Goal: Task Accomplishment & Management: Complete application form

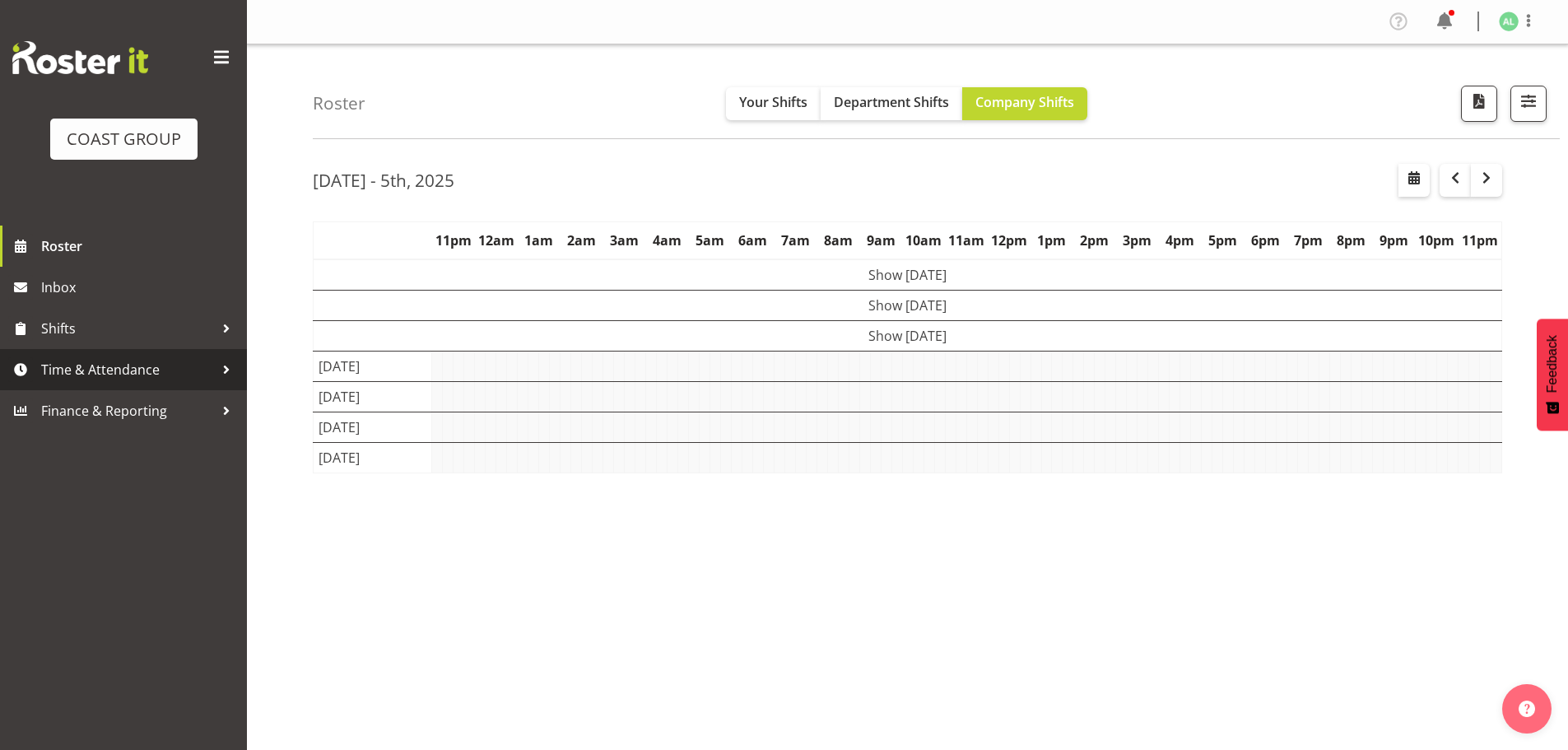
click at [99, 363] on span "Time & Attendance" at bounding box center [128, 370] width 173 height 25
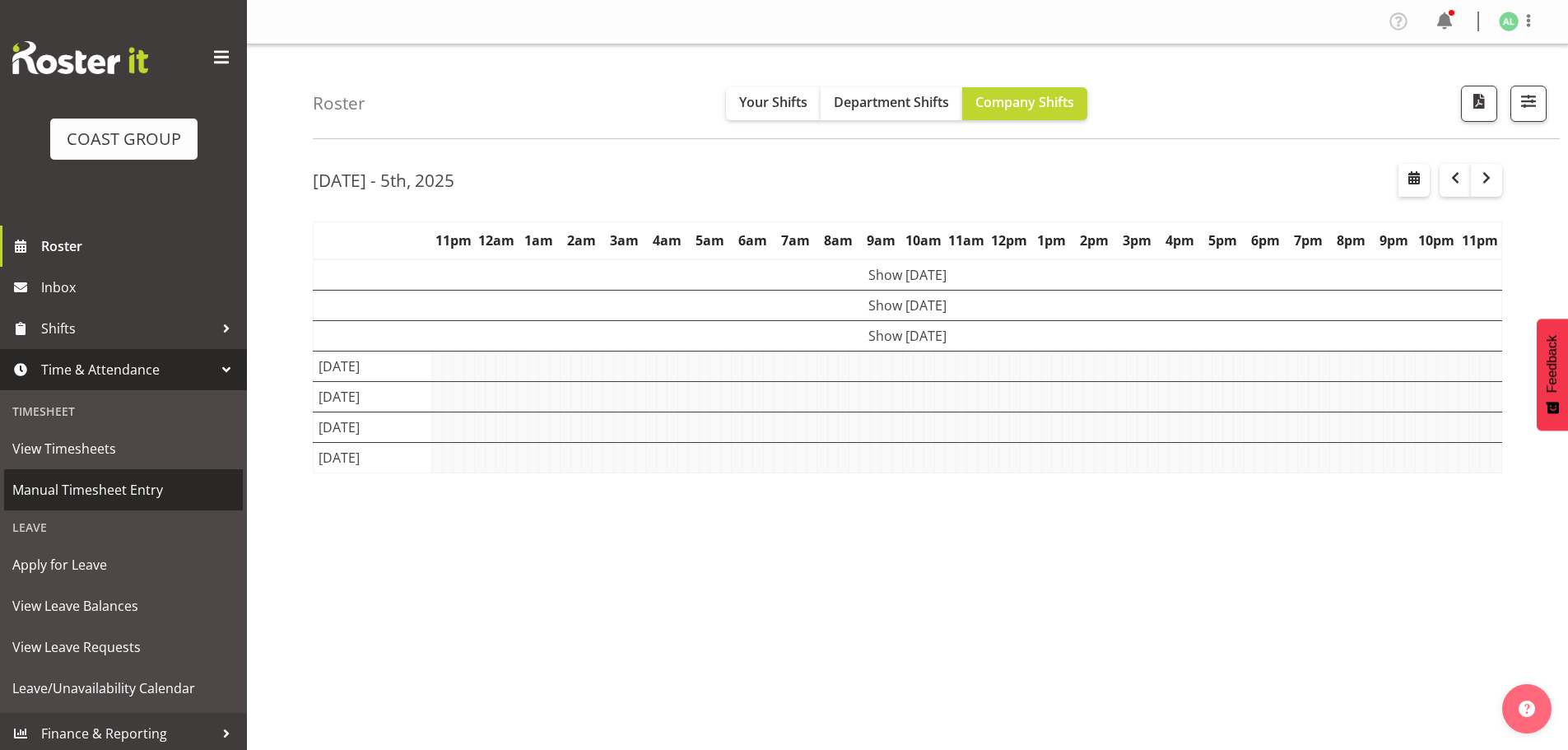
click at [89, 489] on span "Manual Timesheet Entry" at bounding box center [124, 490] width 223 height 25
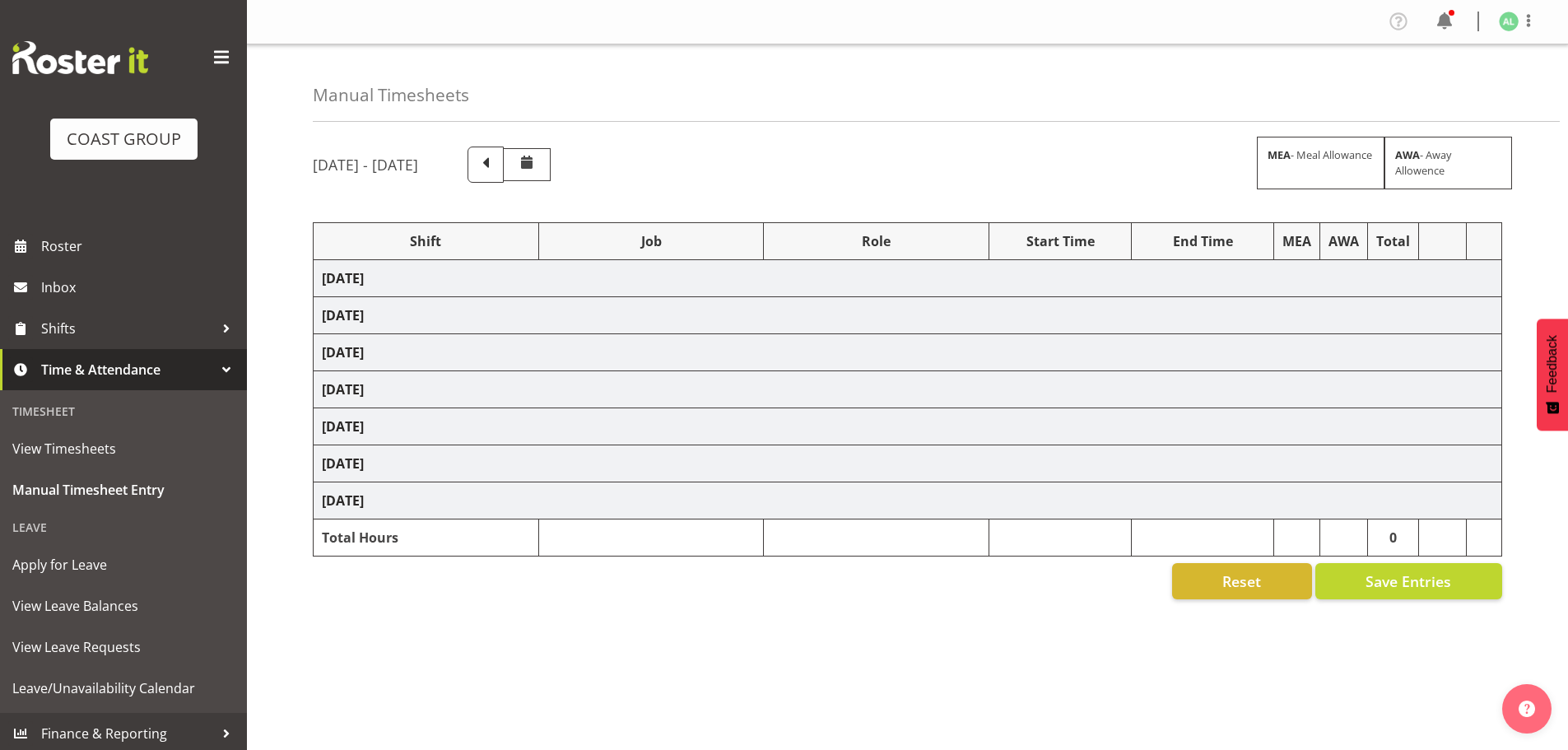
select select "10649"
select select "9853"
select select "9881"
select select "10290"
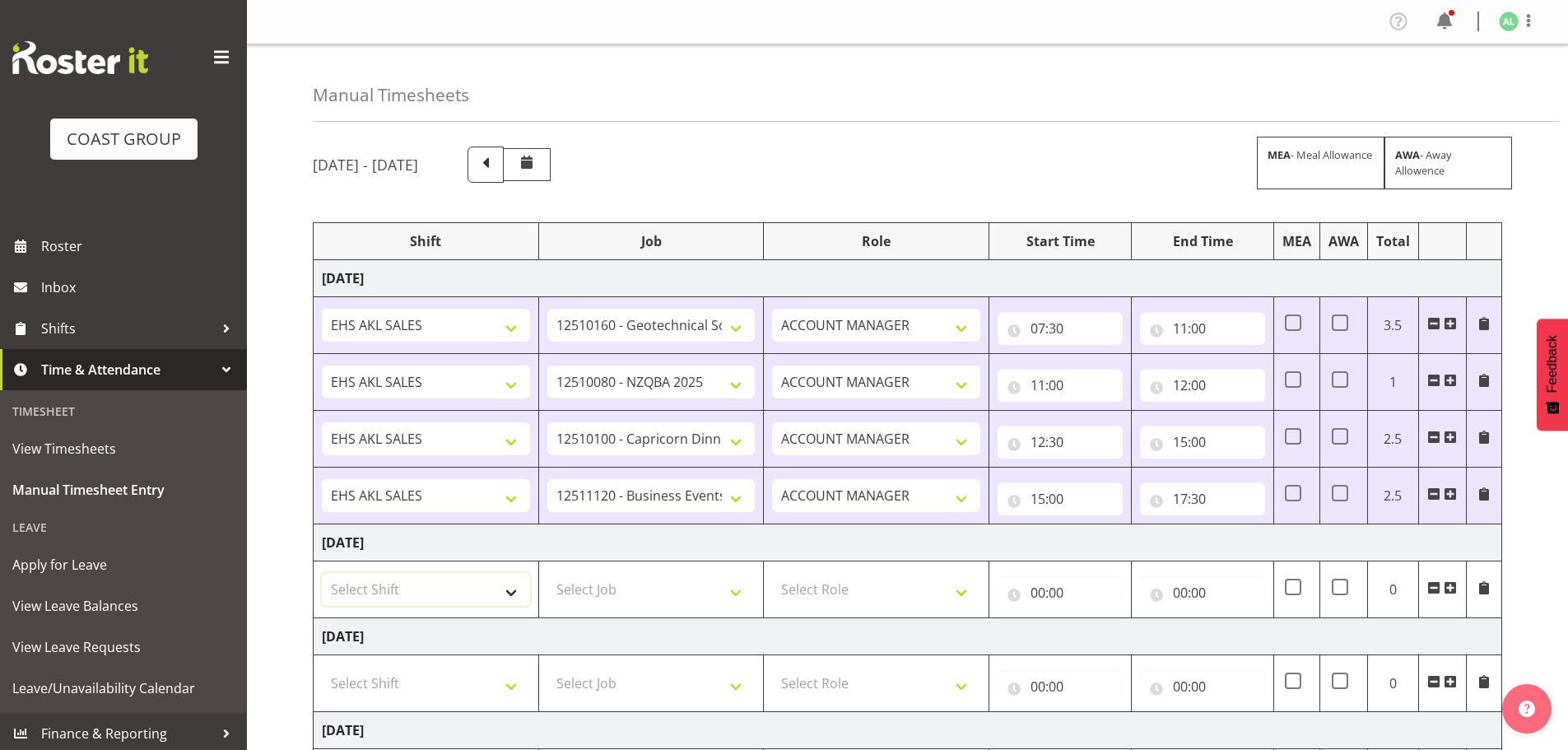
click at [359, 581] on select "Select Shift EHS AKL SALES" at bounding box center [425, 590] width 208 height 33
select select "1327"
click at [322, 574] on select "Select Shift EHS AKL SALES" at bounding box center [425, 590] width 208 height 33
click at [611, 589] on select "Select Job 1 Carlton Events 1 Carlton Hamilton 1 Carlton Wellington 1 EHS WAREH…" at bounding box center [651, 590] width 208 height 33
select select "9881"
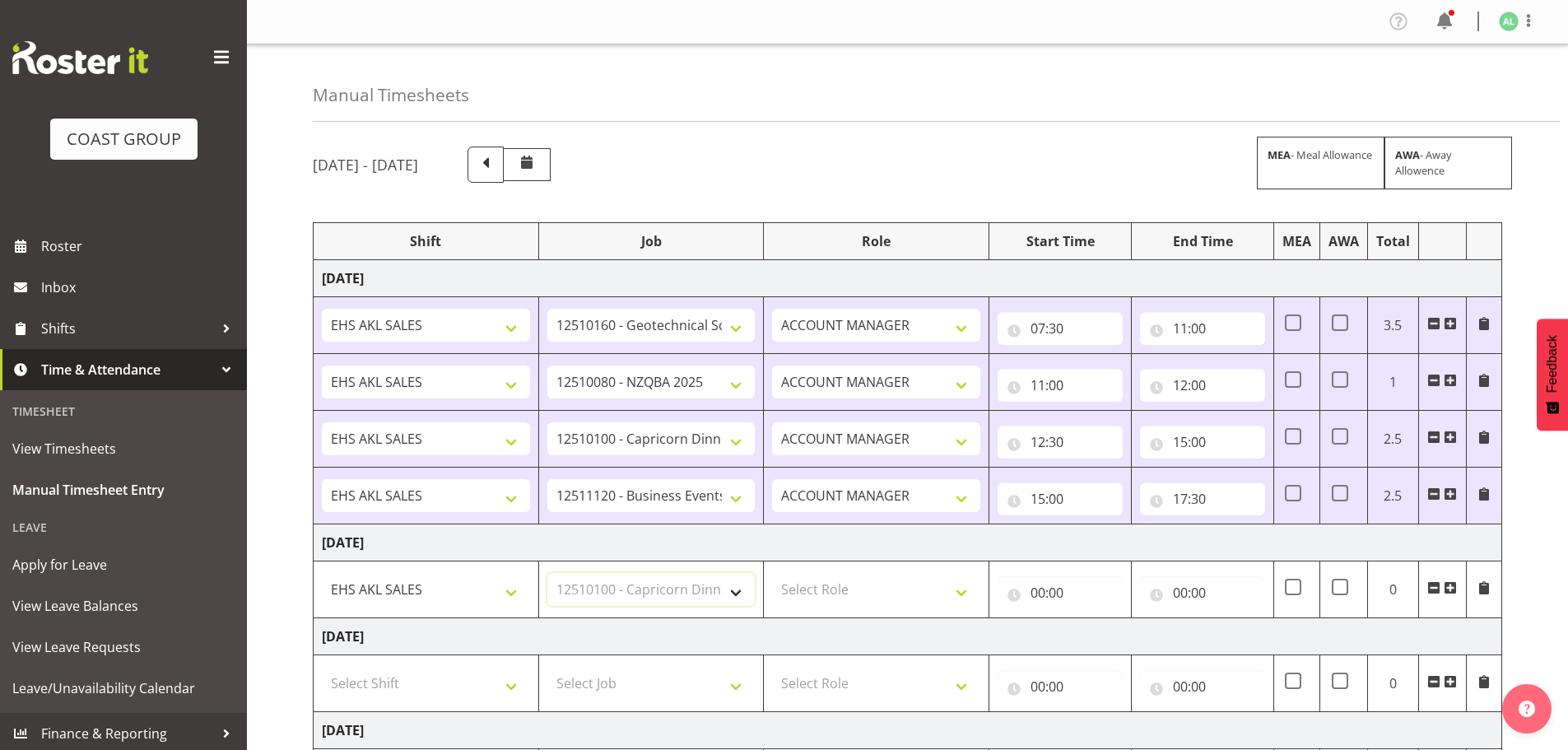
click at [547, 574] on select "Select Job 1 Carlton Events 1 Carlton Hamilton 1 Carlton Wellington 1 EHS WAREH…" at bounding box center [651, 590] width 208 height 33
click at [849, 591] on select "Select Role ACCOUNT MANAGER Account Manager" at bounding box center [876, 590] width 208 height 33
select select "197"
click at [772, 574] on select "Select Role ACCOUNT MANAGER Account Manager" at bounding box center [876, 590] width 208 height 33
click at [1043, 589] on input "00:00" at bounding box center [1060, 593] width 125 height 33
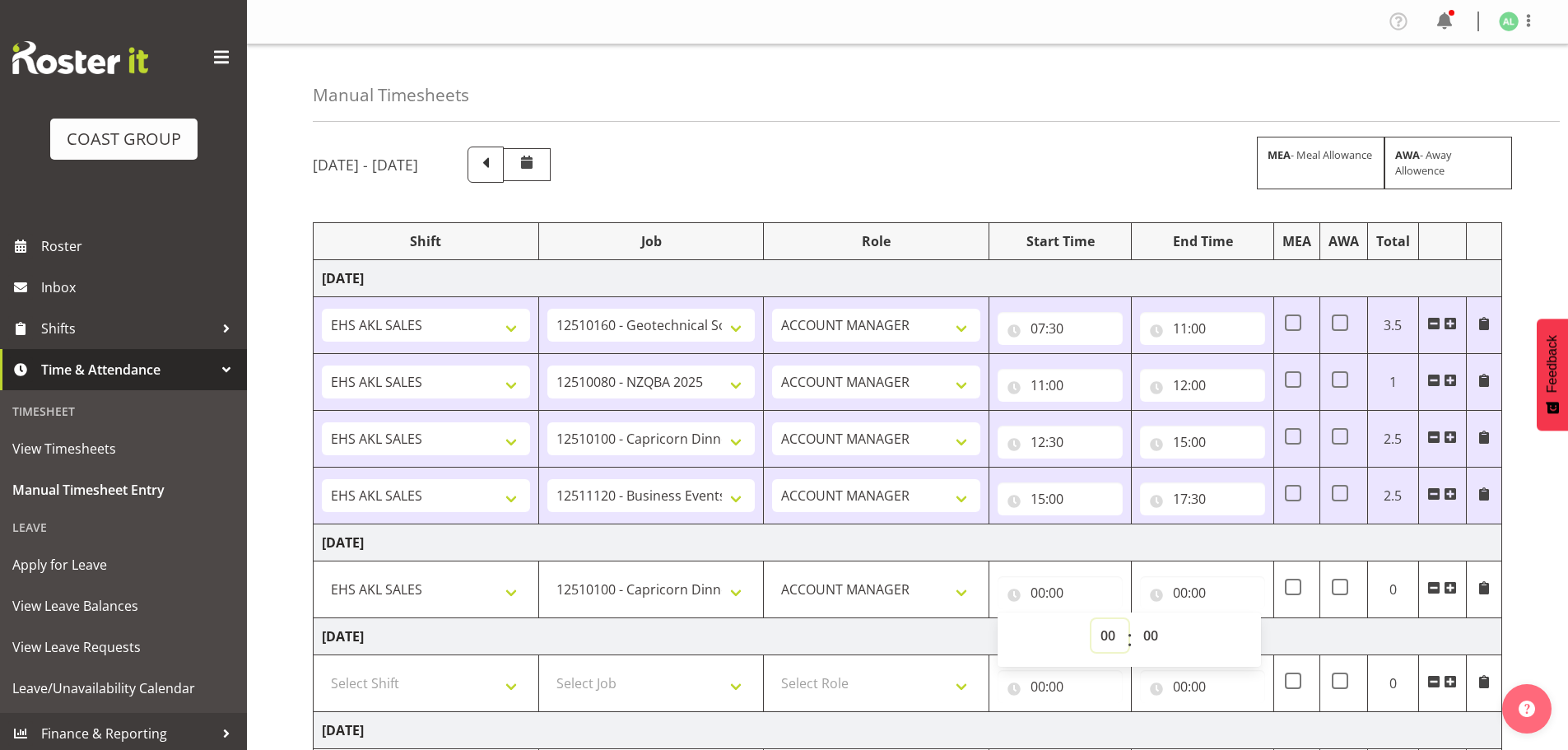
click at [1101, 635] on select "00 01 02 03 04 05 06 07 08 09 10 11 12 13 14 15 16 17 18 19 20 21 22 23" at bounding box center [1110, 636] width 37 height 33
select select "7"
click at [1091, 619] on select "00 01 02 03 04 05 06 07 08 09 10 11 12 13 14 15 16 17 18 19 20 21 22 23" at bounding box center [1110, 636] width 37 height 33
type input "07:00"
click at [1151, 635] on select "00 01 02 03 04 05 06 07 08 09 10 11 12 13 14 15 16 17 18 19 20 21 22 23 24 25 2…" at bounding box center [1153, 636] width 37 height 33
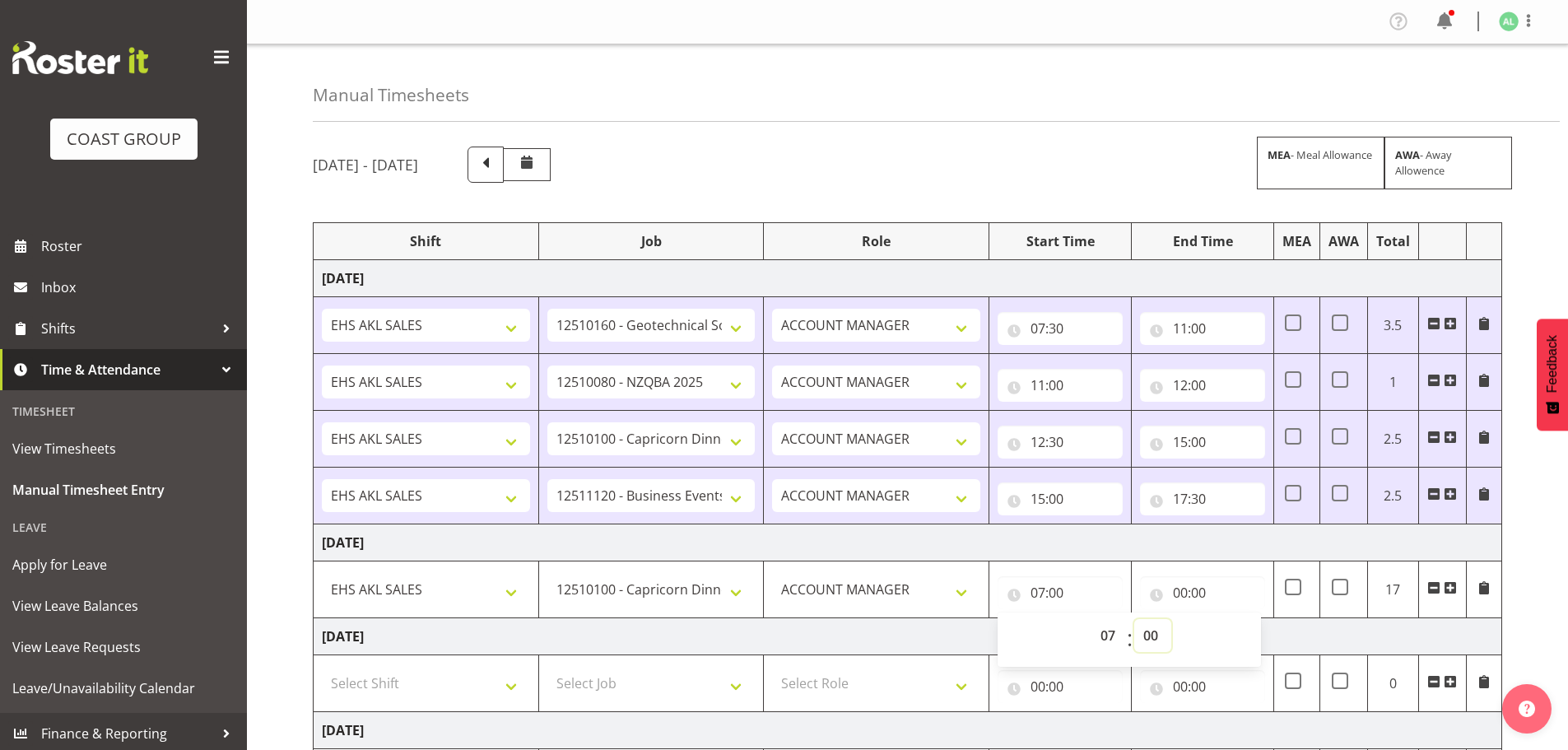
select select "30"
click at [1134, 619] on select "00 01 02 03 04 05 06 07 08 09 10 11 12 13 14 15 16 17 18 19 20 21 22 23 24 25 2…" at bounding box center [1153, 636] width 37 height 33
type input "07:30"
click at [1173, 587] on input "00:00" at bounding box center [1202, 593] width 125 height 33
click at [1253, 632] on select "00 01 02 03 04 05 06 07 08 09 10 11 12 13 14 15 16 17 18 19 20 21 22 23" at bounding box center [1252, 636] width 37 height 33
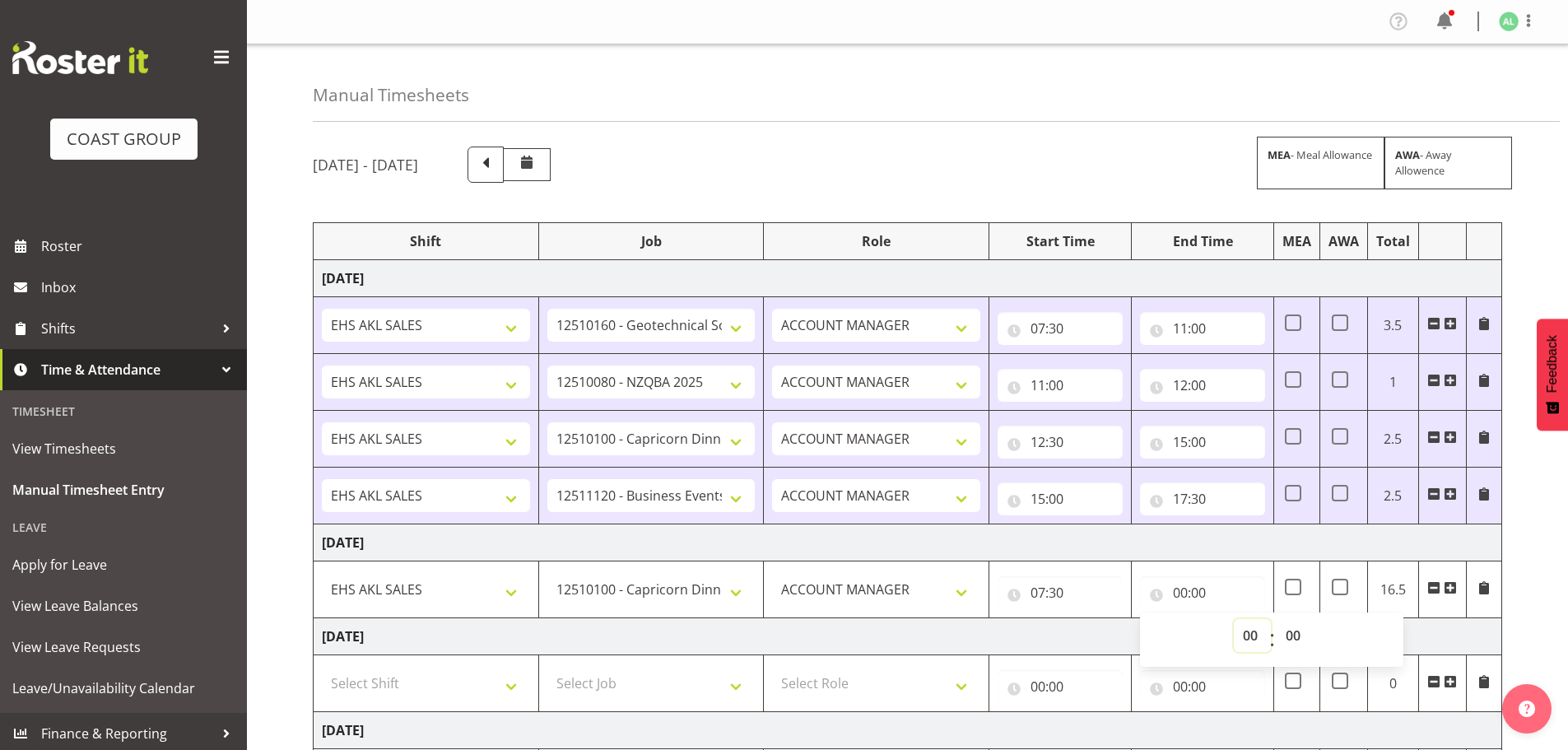
select select "13"
click at [1234, 619] on select "00 01 02 03 04 05 06 07 08 09 10 11 12 13 14 15 16 17 18 19 20 21 22 23" at bounding box center [1252, 636] width 37 height 33
type input "13:00"
click at [1449, 587] on span at bounding box center [1451, 588] width 14 height 14
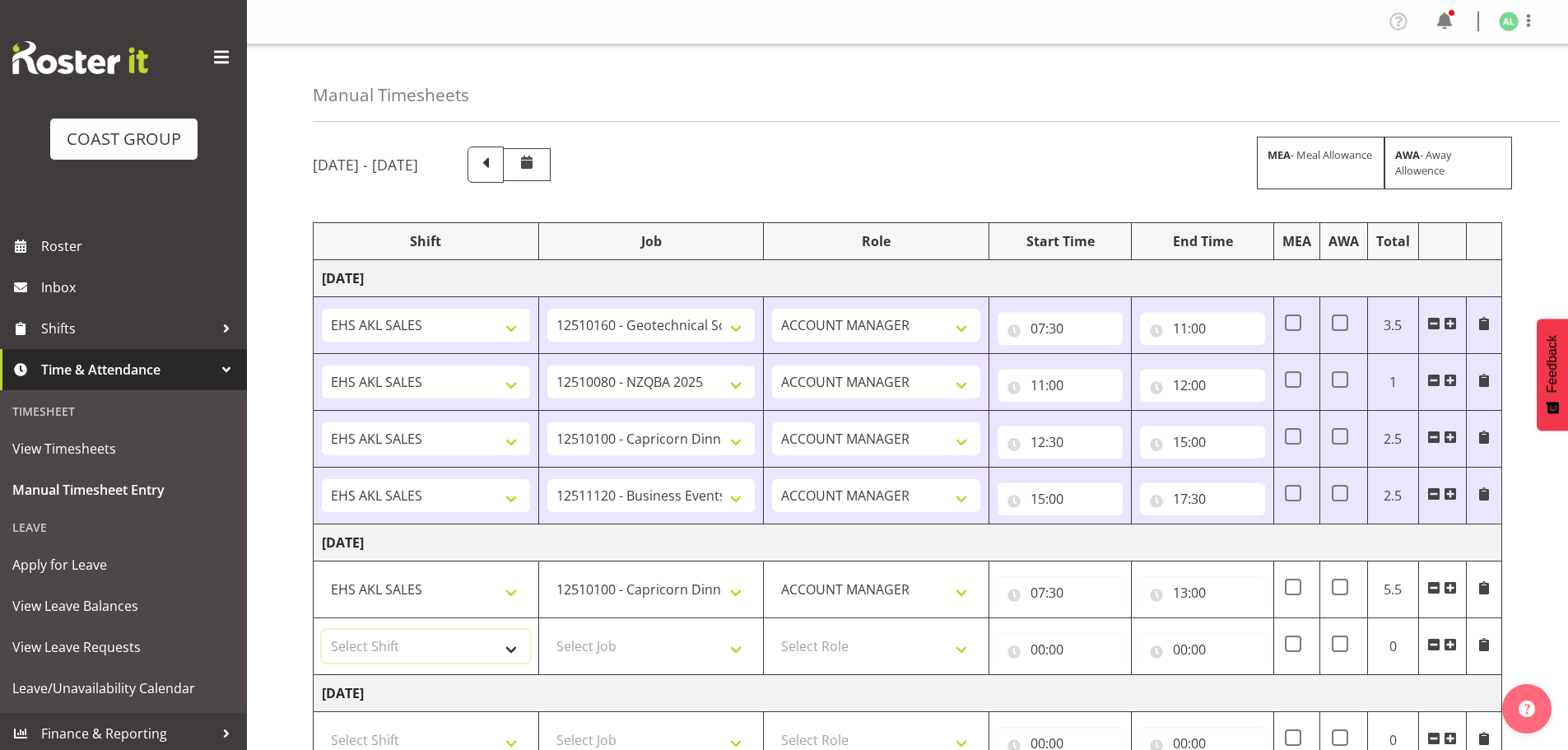
click at [362, 640] on select "Select Shift EHS AKL SALES" at bounding box center [425, 646] width 208 height 33
click at [1184, 587] on input "13:00" at bounding box center [1202, 593] width 125 height 33
click at [1246, 628] on select "00 01 02 03 04 05 06 07 08 09 10 11 12 13 14 15 16 17 18 19 20 21 22 23" at bounding box center [1252, 636] width 37 height 33
select select "11"
click at [1234, 619] on select "00 01 02 03 04 05 06 07 08 09 10 11 12 13 14 15 16 17 18 19 20 21 22 23" at bounding box center [1252, 636] width 37 height 33
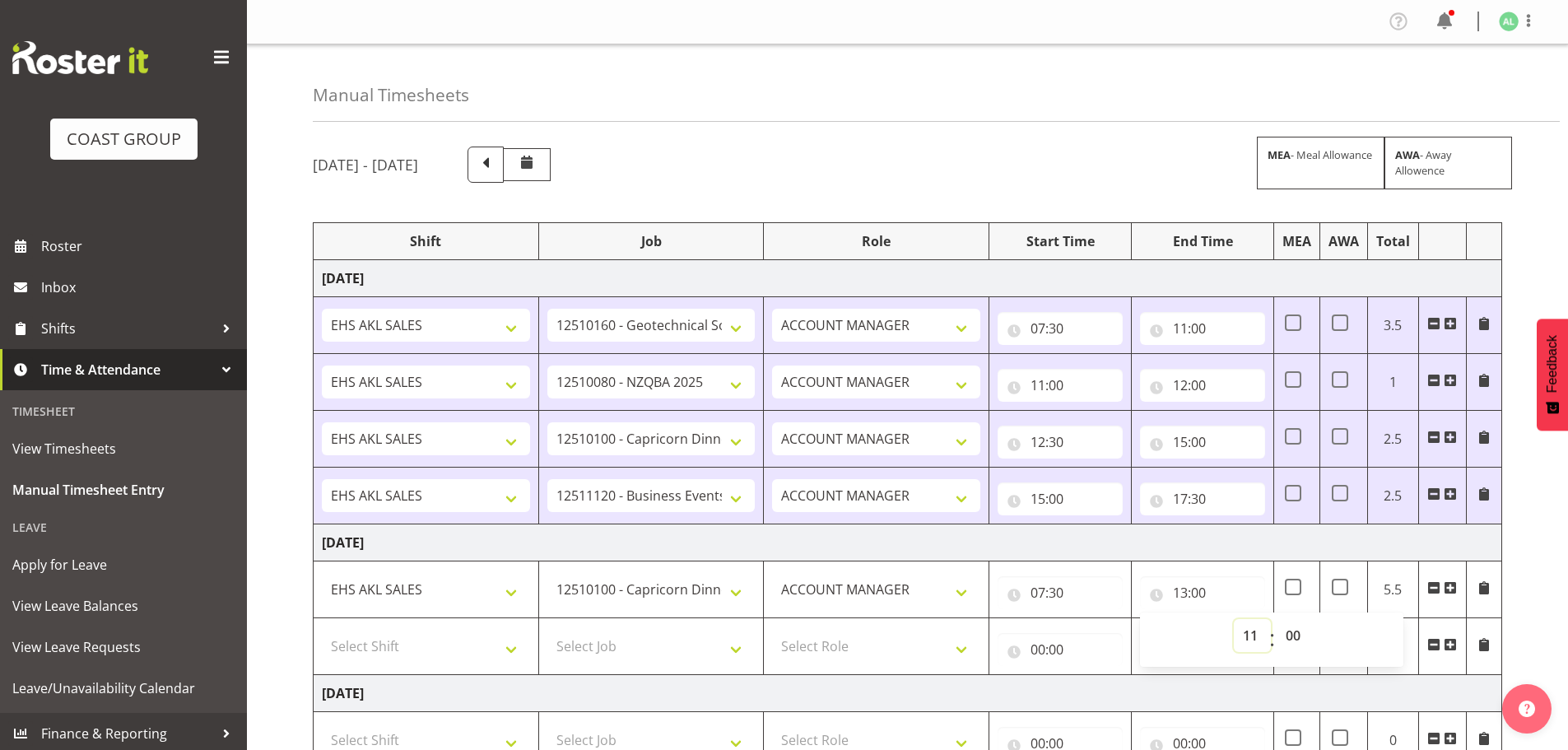
type input "11:00"
click at [401, 651] on select "Select Shift EHS AKL SALES" at bounding box center [425, 646] width 208 height 33
select select "1327"
click at [322, 630] on select "Select Shift EHS AKL SALES" at bounding box center [425, 646] width 208 height 33
click at [636, 653] on select "Select Job 1 Carlton Events 1 Carlton Hamilton 1 Carlton Wellington 1 EHS WAREH…" at bounding box center [651, 646] width 208 height 33
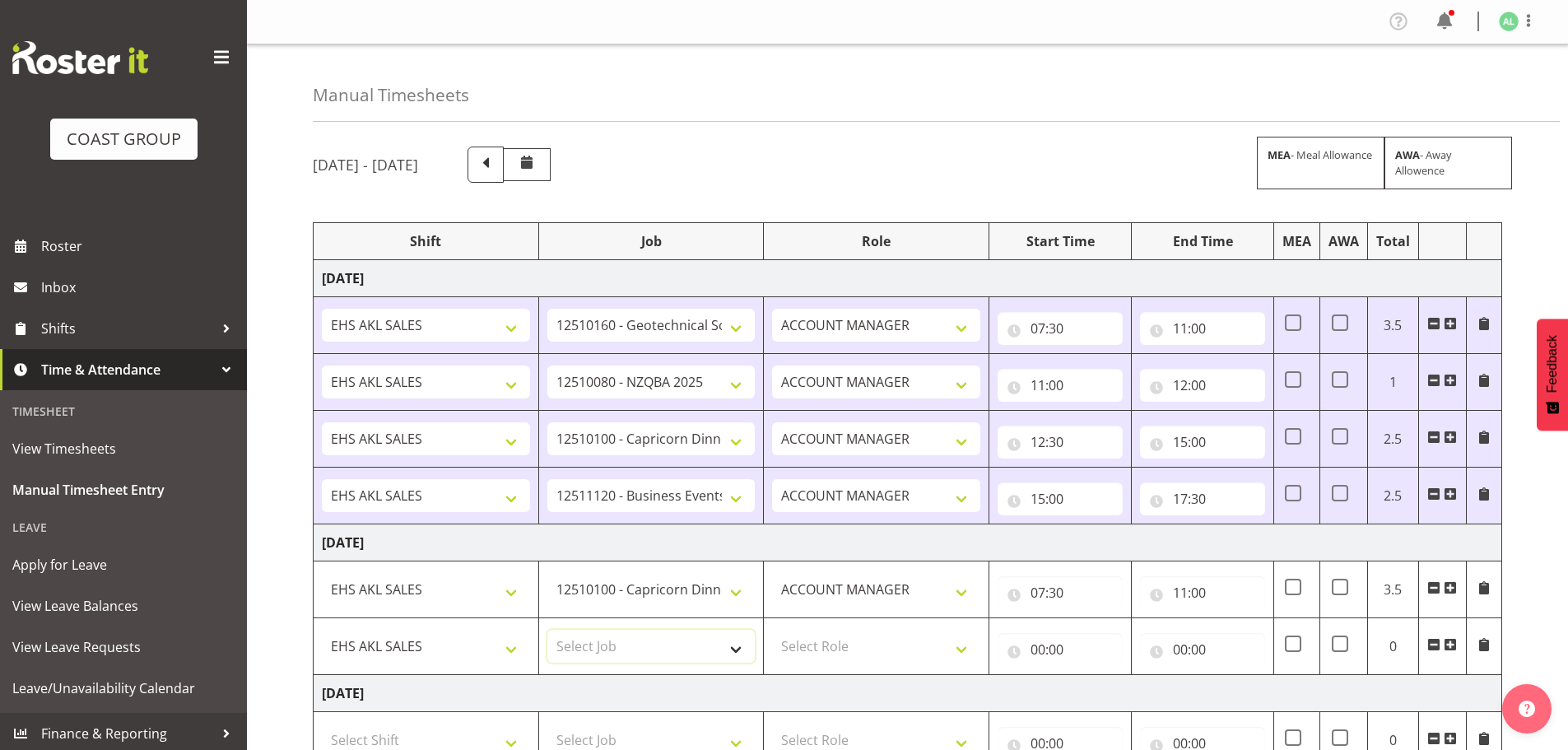
select select "9853"
click at [547, 630] on select "Select Job 1 Carlton Events 1 Carlton Hamilton 1 Carlton Wellington 1 EHS WAREH…" at bounding box center [651, 646] width 208 height 33
click at [815, 652] on select "Select Role ACCOUNT MANAGER Account Manager" at bounding box center [876, 646] width 208 height 33
select select "197"
click at [772, 630] on select "Select Role ACCOUNT MANAGER Account Manager" at bounding box center [876, 646] width 208 height 33
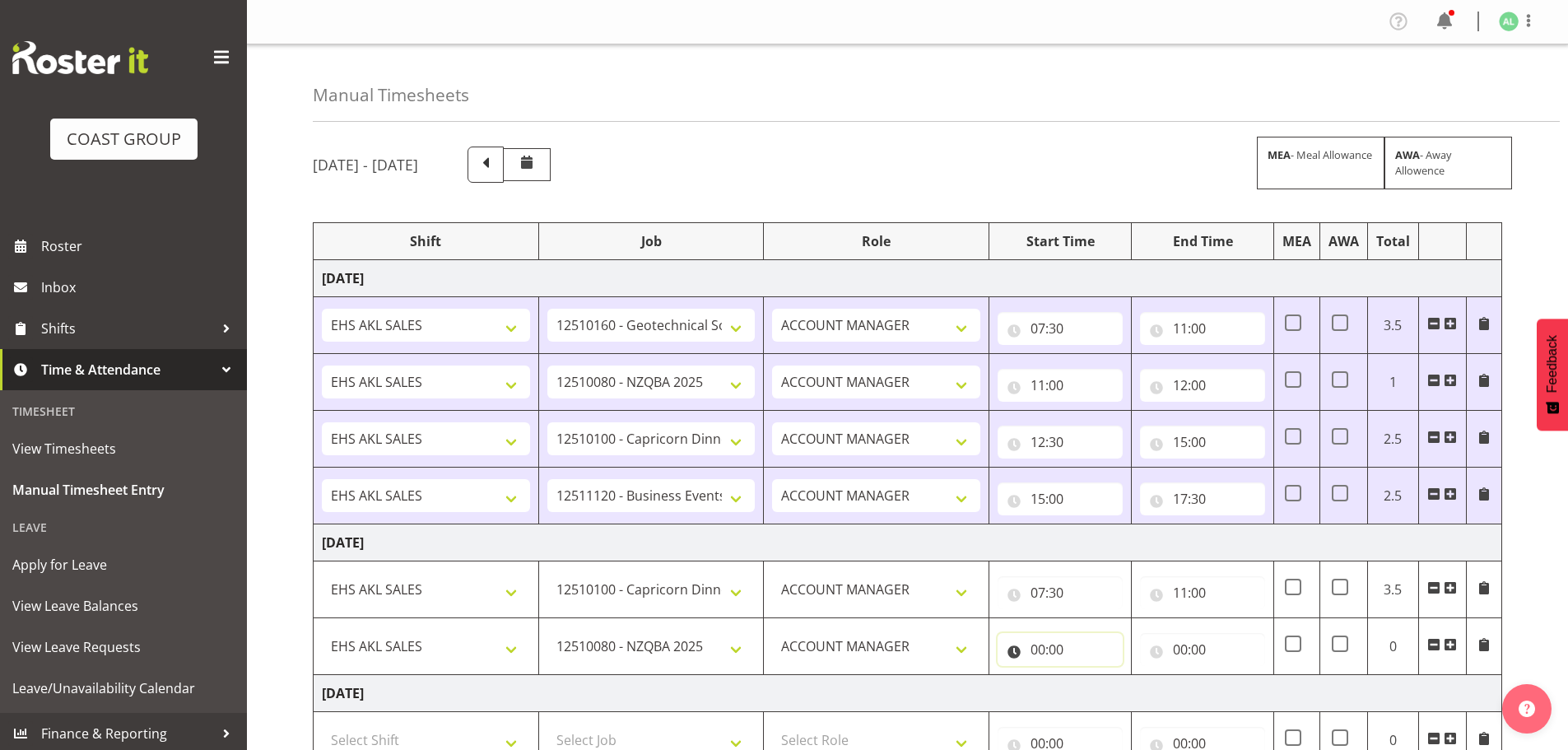
click at [1058, 644] on input "00:00" at bounding box center [1060, 650] width 125 height 33
click at [1111, 684] on select "00 01 02 03 04 05 06 07 08 09 10 11 12 13 14 15 16 17 18 19 20 21 22 23" at bounding box center [1110, 693] width 37 height 33
select select "11"
click at [1091, 676] on select "00 01 02 03 04 05 06 07 08 09 10 11 12 13 14 15 16 17 18 19 20 21 22 23" at bounding box center [1110, 693] width 37 height 33
type input "11:00"
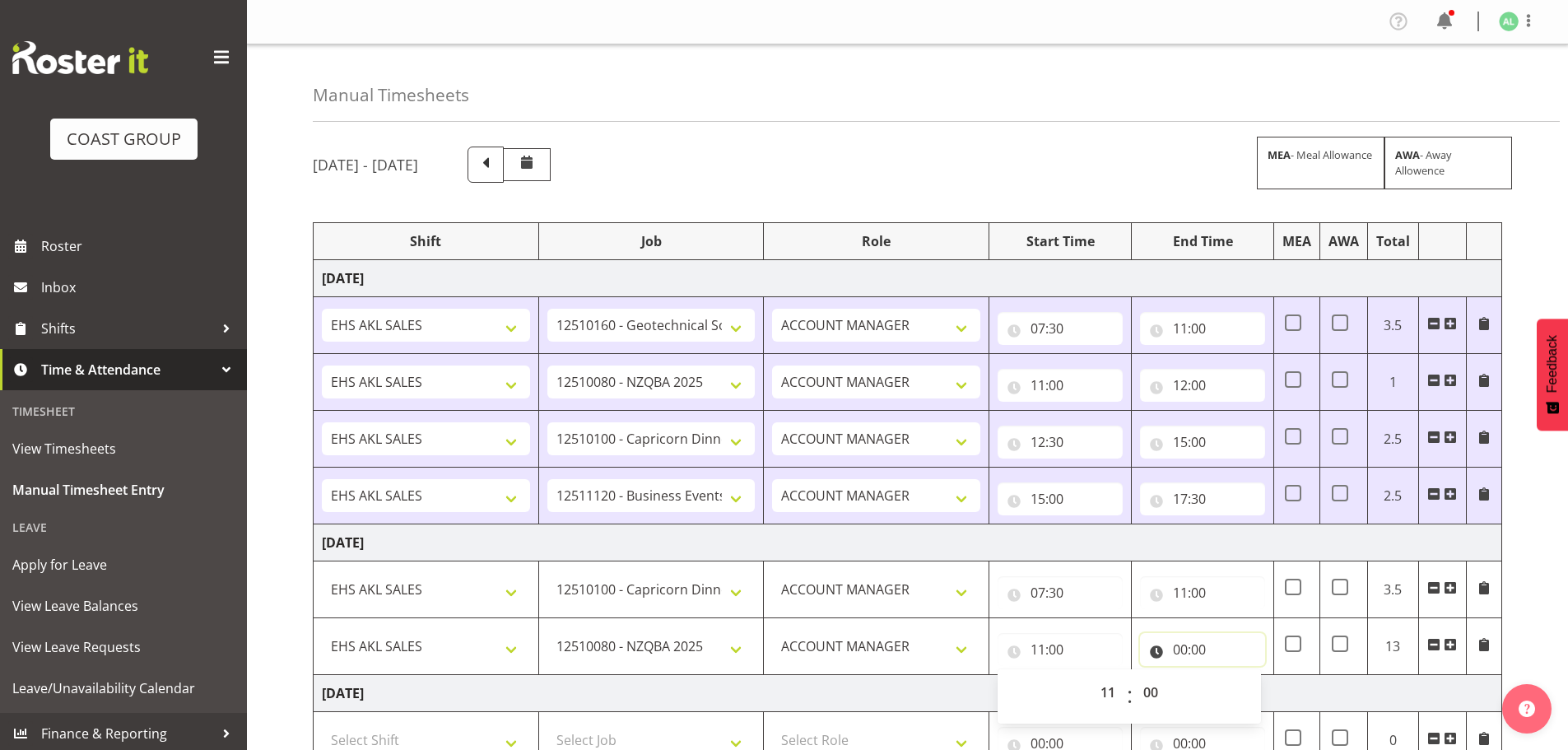
click at [1170, 645] on input "00:00" at bounding box center [1202, 650] width 125 height 33
click at [1245, 684] on select "00 01 02 03 04 05 06 07 08 09 10 11 12 13 14 15 16 17 18 19 20 21 22 23" at bounding box center [1252, 693] width 37 height 33
select select "13"
click at [1234, 676] on select "00 01 02 03 04 05 06 07 08 09 10 11 12 13 14 15 16 17 18 19 20 21 22 23" at bounding box center [1252, 693] width 37 height 33
type input "13:00"
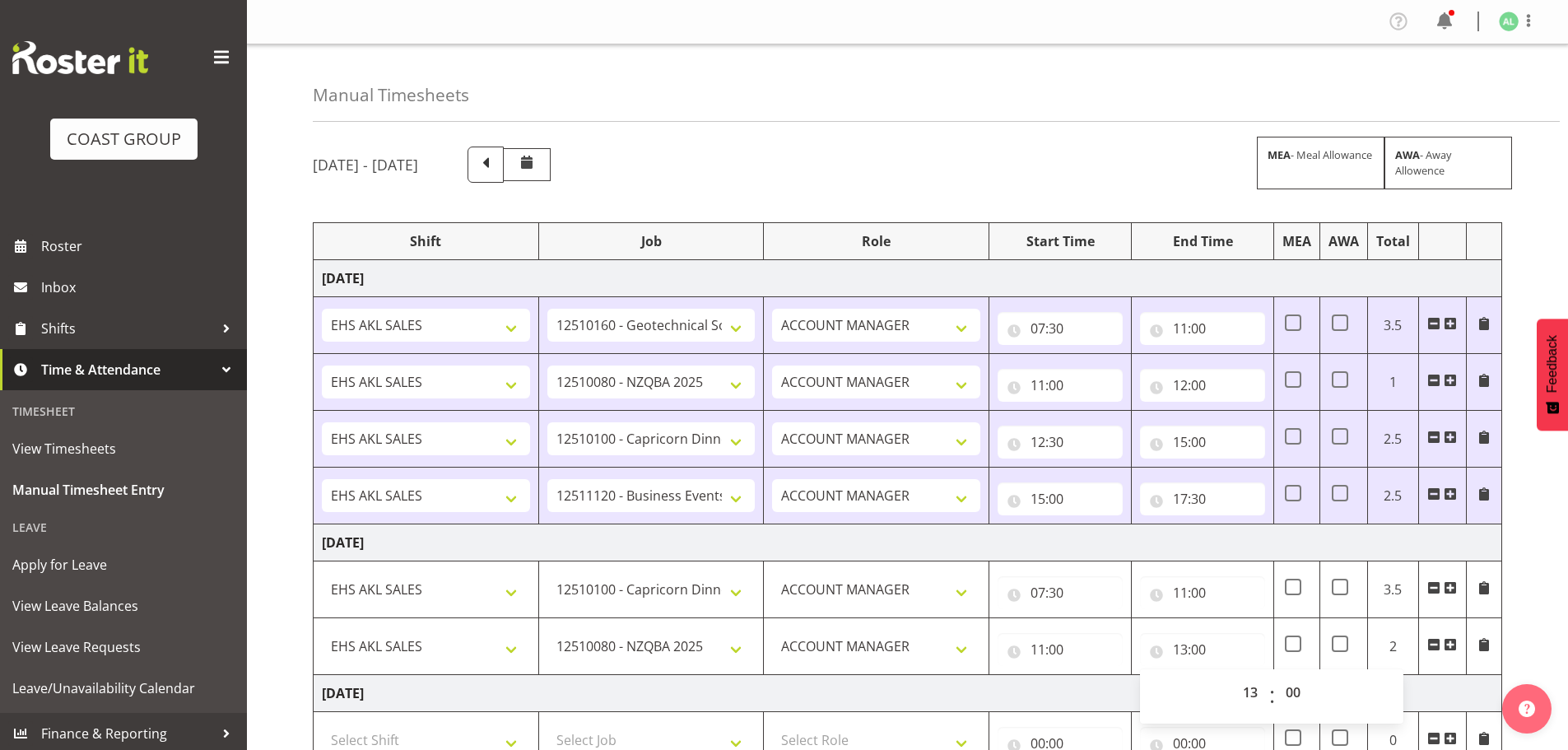
click at [1453, 644] on span at bounding box center [1451, 645] width 14 height 14
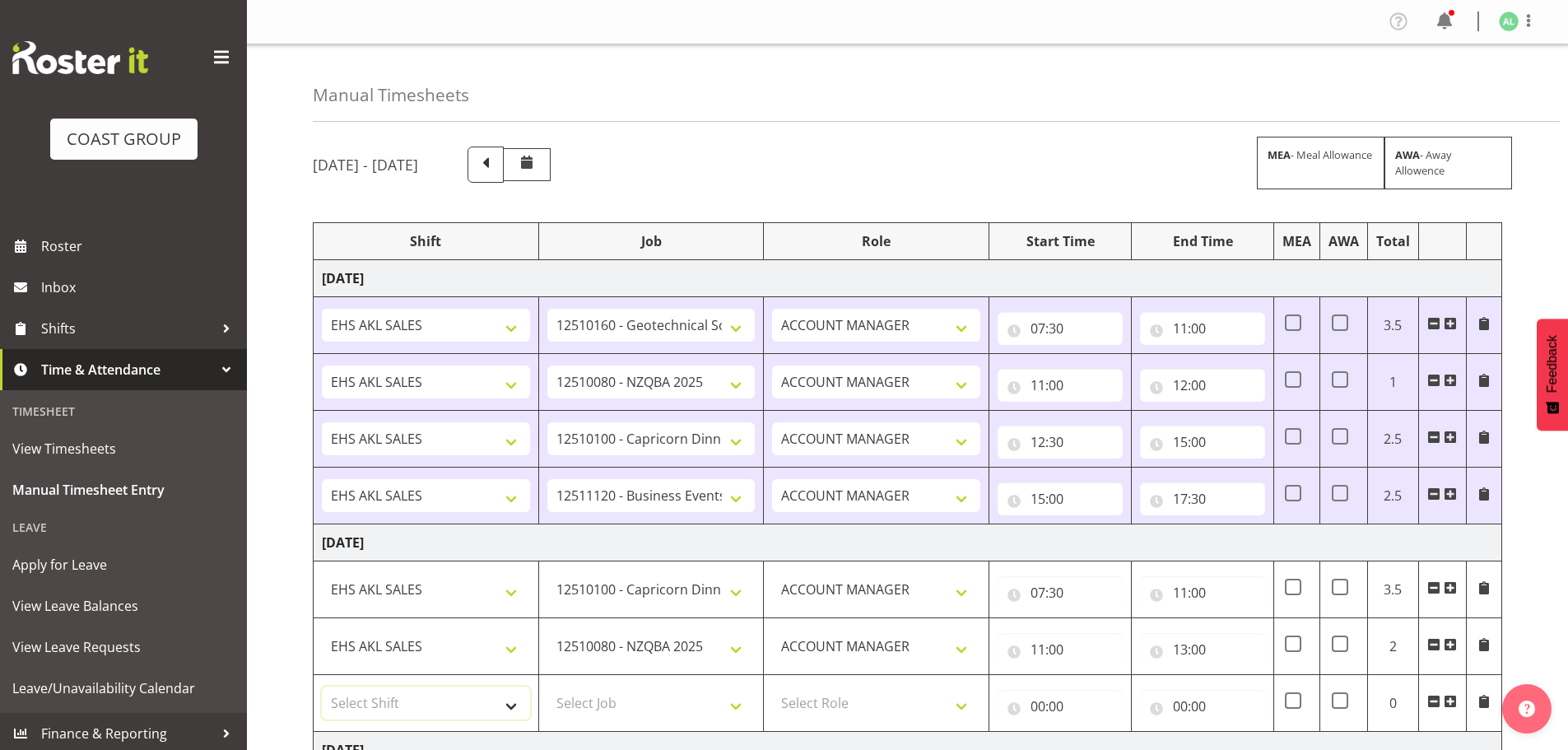
click at [384, 701] on select "Select Shift EHS AKL SALES" at bounding box center [425, 703] width 208 height 33
select select "1327"
click at [322, 687] on select "Select Shift EHS AKL SALES" at bounding box center [425, 703] width 208 height 33
click at [617, 711] on select "Select Job 1 Carlton Events 1 Carlton Hamilton 1 Carlton Wellington 1 EHS WAREH…" at bounding box center [651, 703] width 208 height 33
select select "10649"
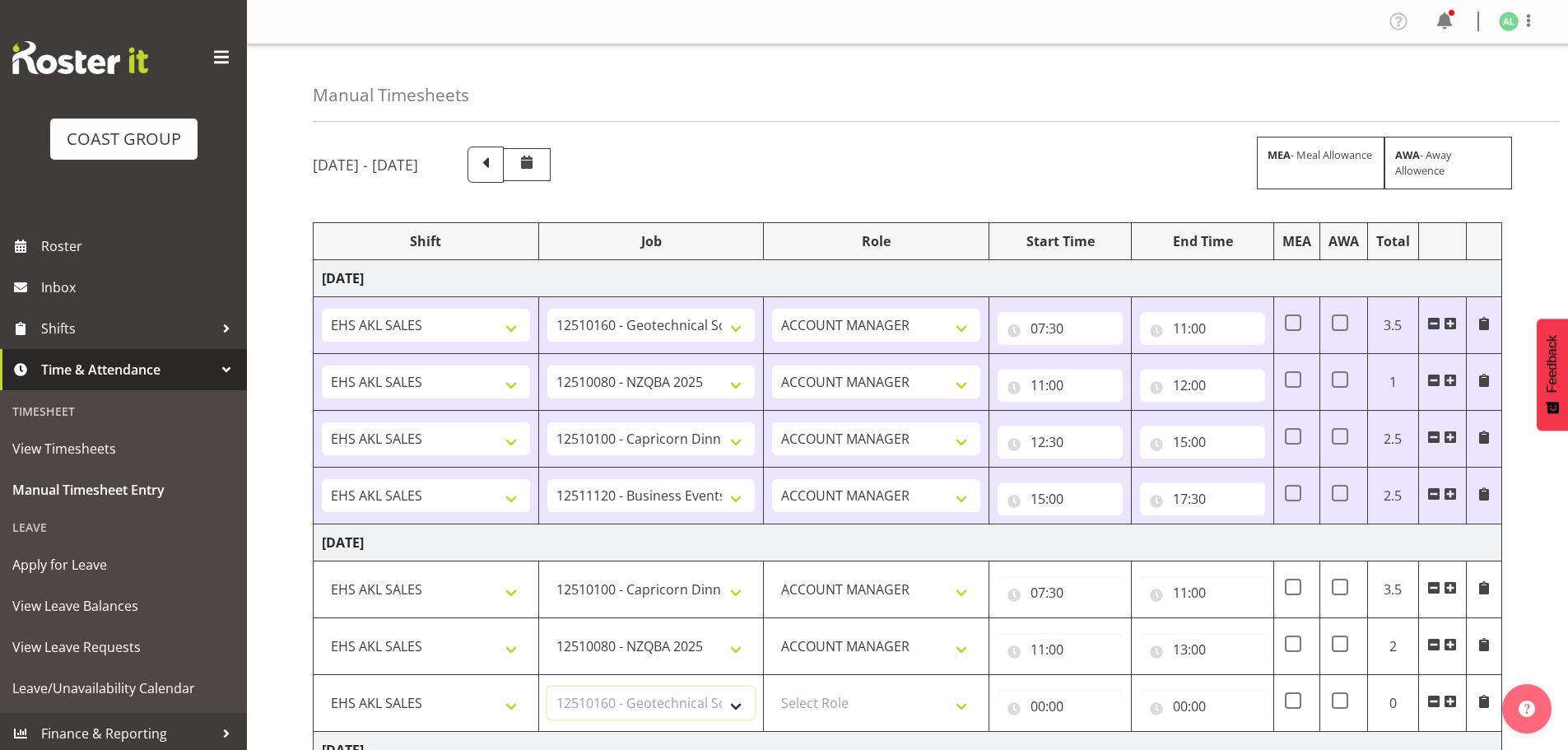
click at [547, 687] on select "Select Job 1 Carlton Events 1 Carlton Hamilton 1 Carlton Wellington 1 EHS WAREH…" at bounding box center [651, 703] width 208 height 33
click at [817, 719] on select "Select Role ACCOUNT MANAGER Account Manager" at bounding box center [876, 703] width 208 height 33
select select "197"
click at [772, 687] on select "Select Role ACCOUNT MANAGER Account Manager" at bounding box center [876, 703] width 208 height 33
click at [1031, 708] on input "00:00" at bounding box center [1060, 706] width 125 height 33
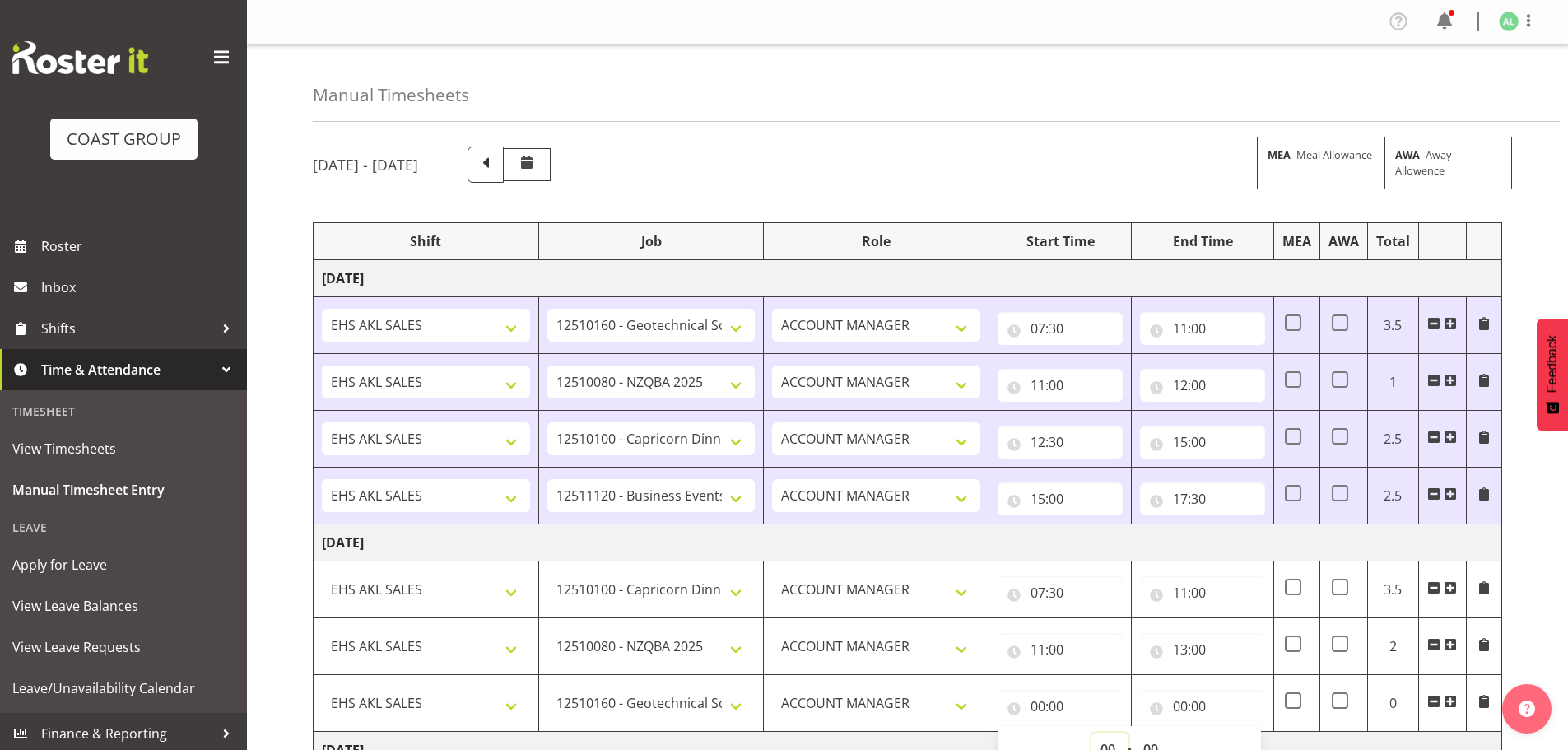
scroll to position [16, 0]
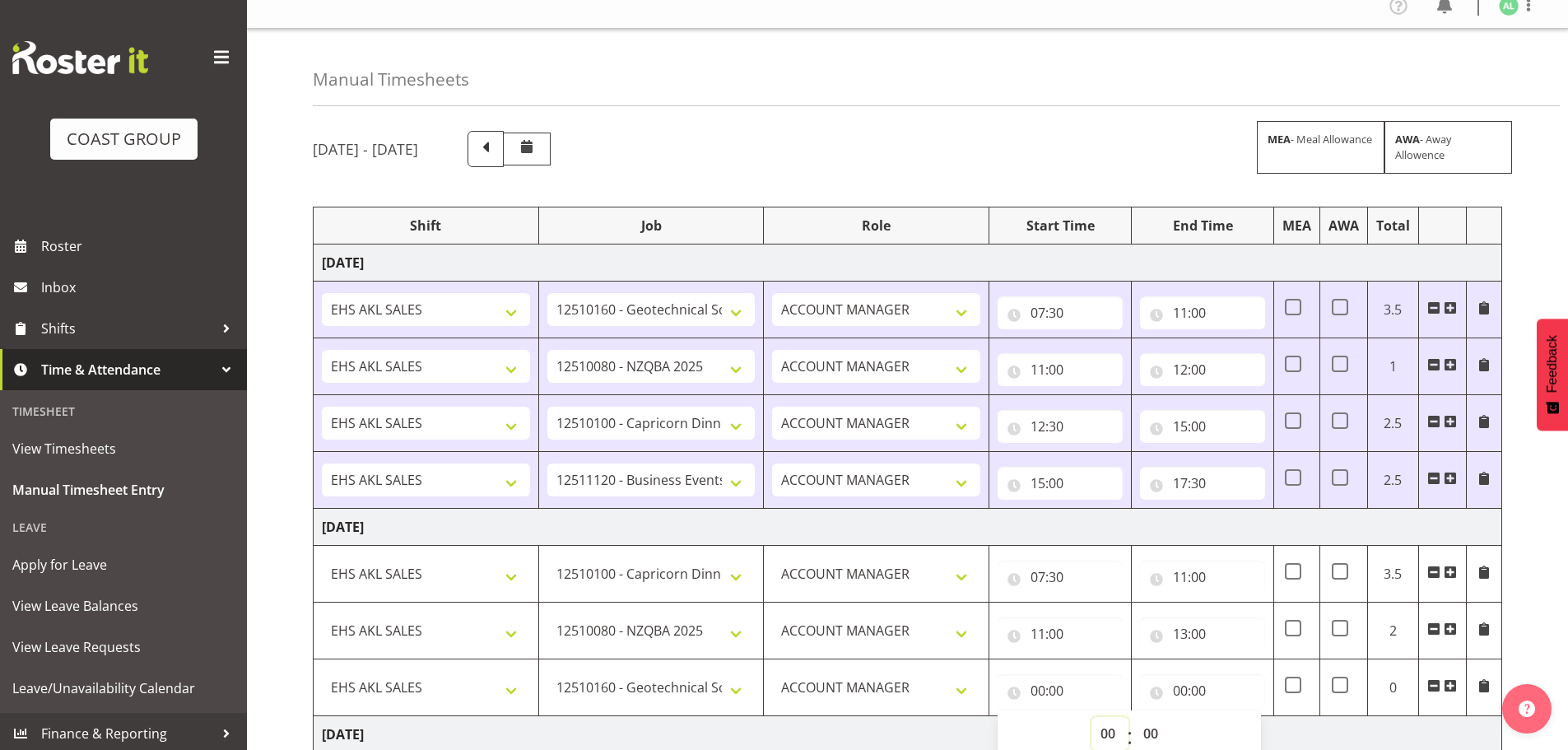
click at [1098, 744] on select "00 01 02 03 04 05 06 07 08 09 10 11 12 13 14 15 16 17 18 19 20 21 22 23" at bounding box center [1110, 734] width 37 height 33
select select "13"
click at [1091, 717] on select "00 01 02 03 04 05 06 07 08 09 10 11 12 13 14 15 16 17 18 19 20 21 22 23" at bounding box center [1110, 734] width 37 height 33
type input "13:00"
click at [1155, 732] on select "00 01 02 03 04 05 06 07 08 09 10 11 12 13 14 15 16 17 18 19 20 21 22 23 24 25 2…" at bounding box center [1153, 734] width 37 height 33
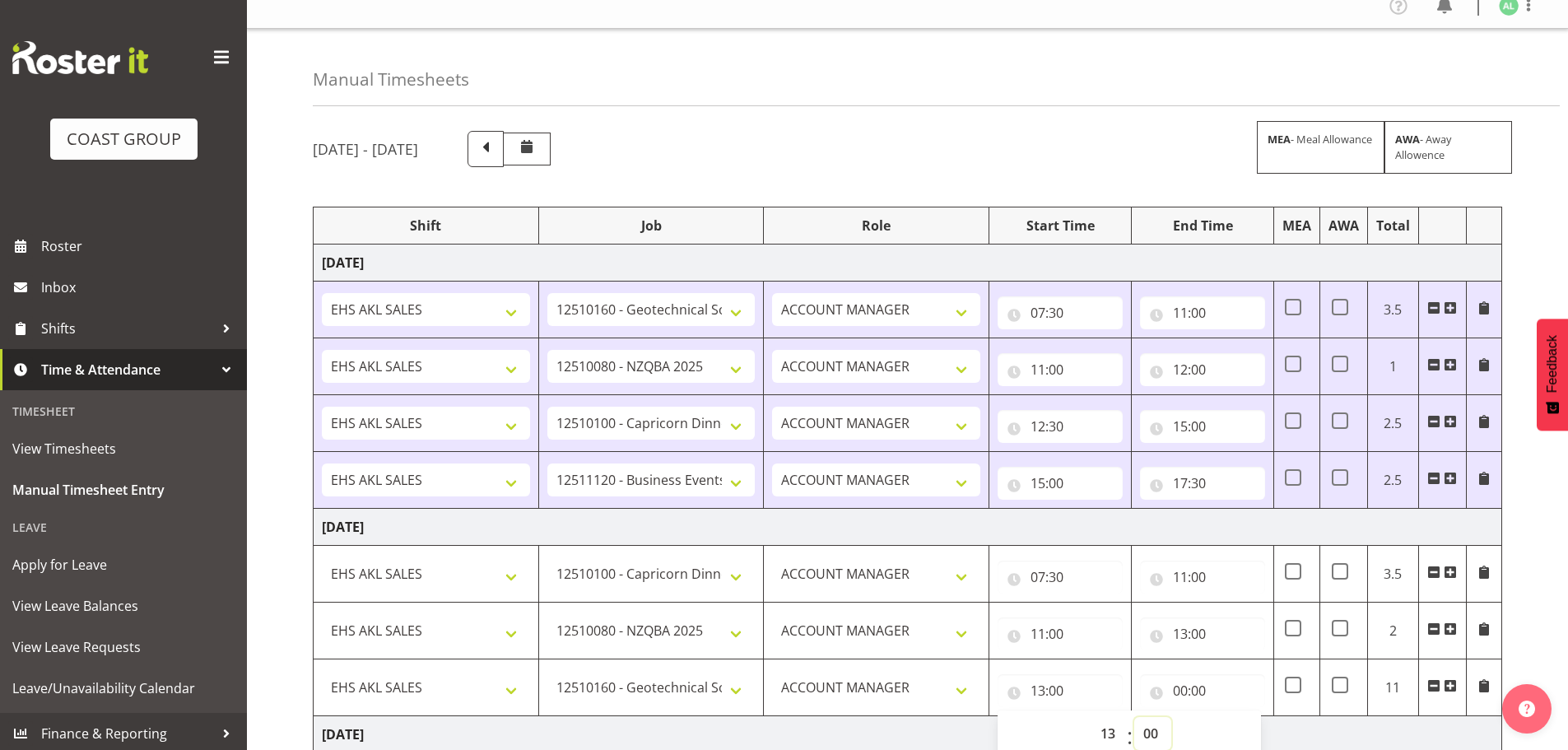
select select "30"
click at [1134, 717] on select "00 01 02 03 04 05 06 07 08 09 10 11 12 13 14 15 16 17 18 19 20 21 22 23 24 25 2…" at bounding box center [1153, 734] width 37 height 33
type input "13:30"
click at [1196, 696] on input "00:00" at bounding box center [1202, 691] width 125 height 33
click at [1245, 734] on select "00 01 02 03 04 05 06 07 08 09 10 11 12 13 14 15 16 17 18 19 20 21 22 23" at bounding box center [1252, 734] width 37 height 33
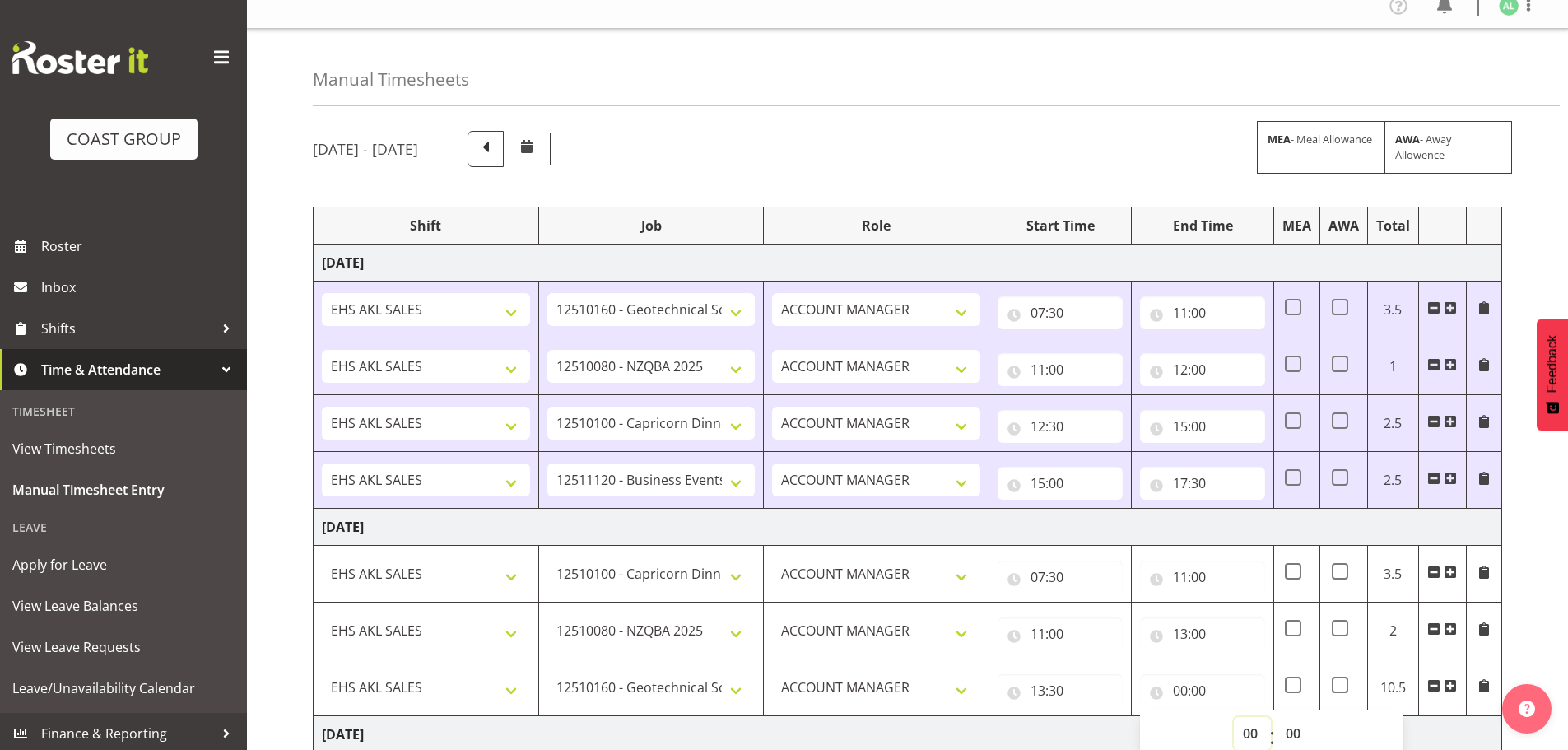
select select "15"
click at [1234, 717] on select "00 01 02 03 04 05 06 07 08 09 10 11 12 13 14 15 16 17 18 19 20 21 22 23" at bounding box center [1252, 734] width 37 height 33
type input "15:00"
click at [1448, 682] on span at bounding box center [1451, 686] width 14 height 14
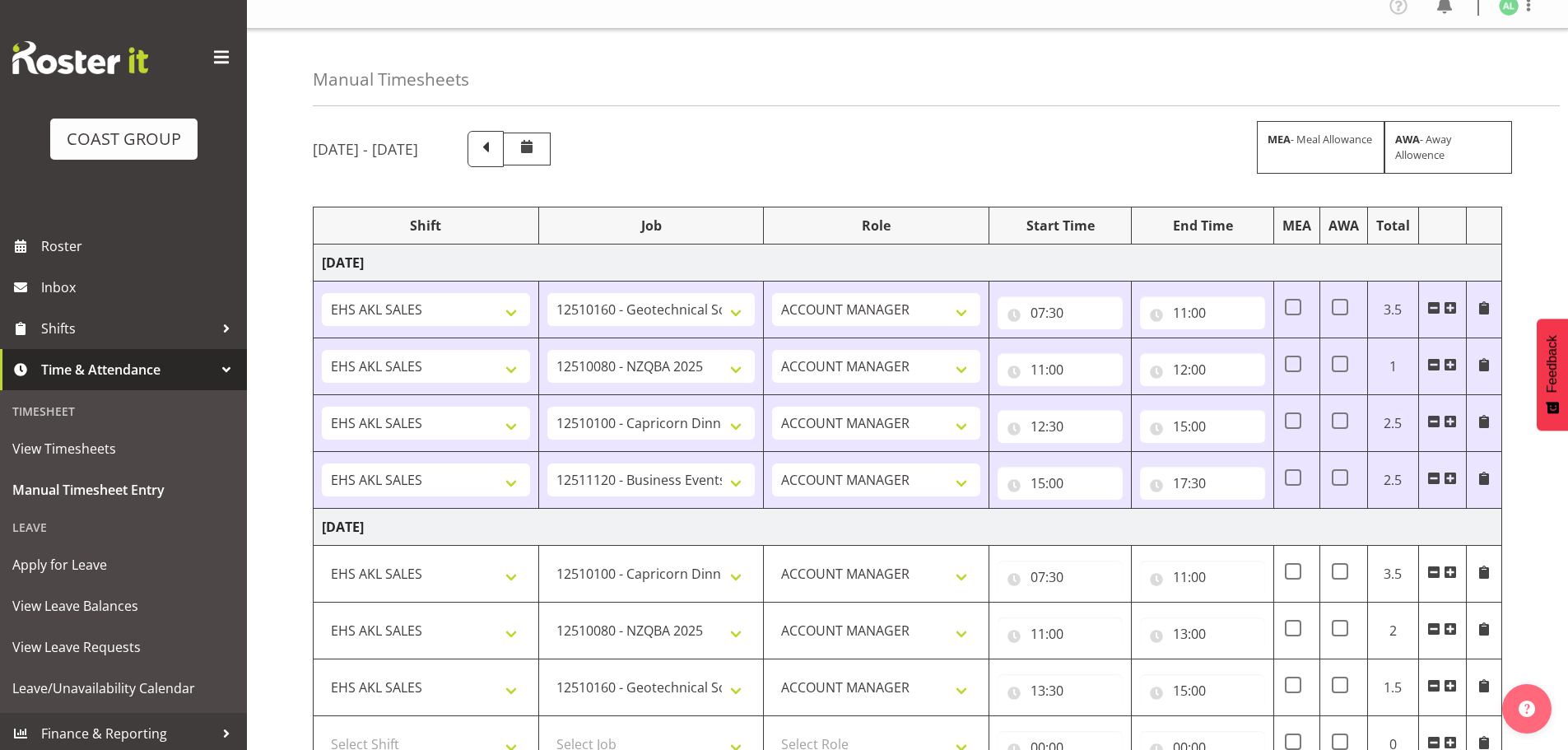
scroll to position [290, 0]
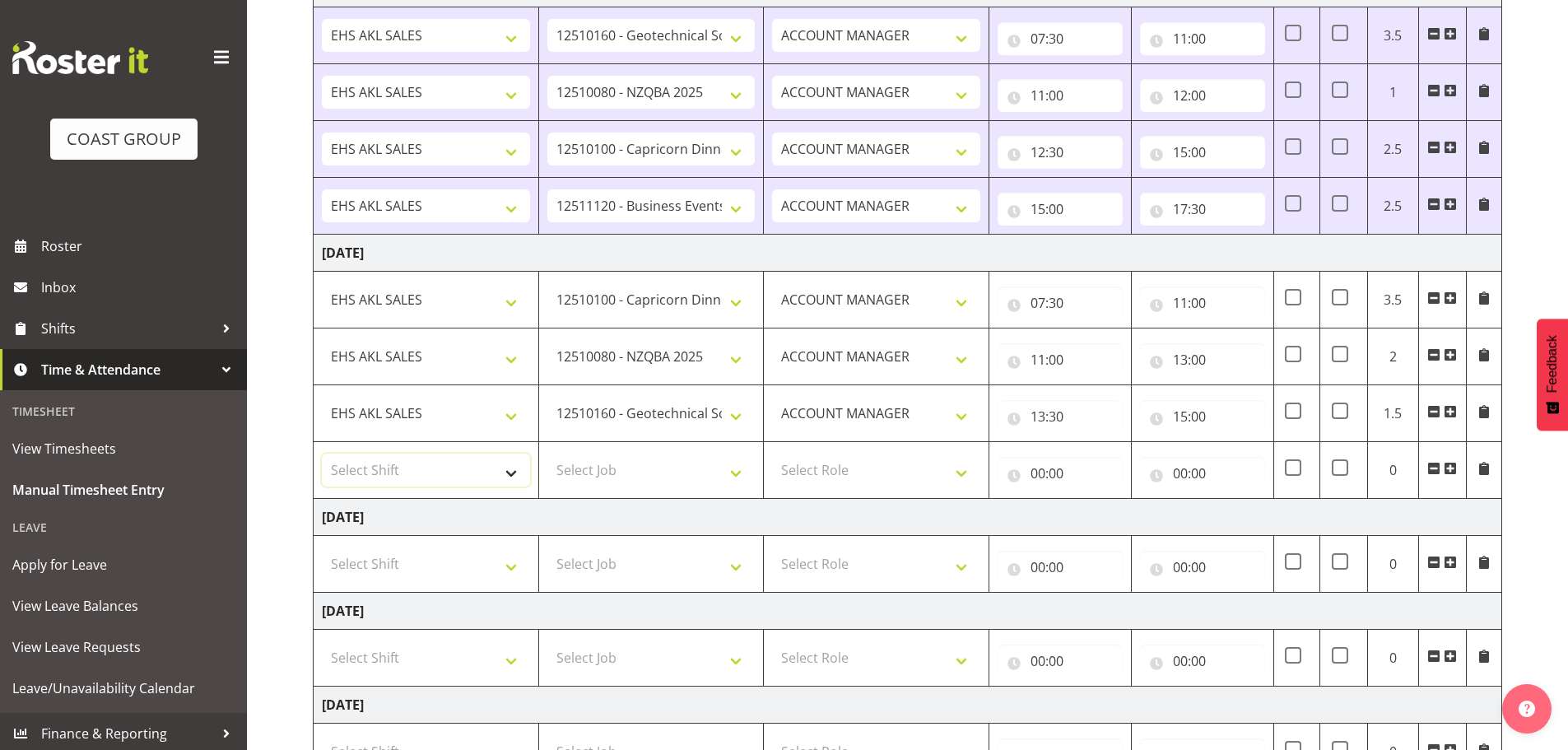
click at [370, 475] on select "Select Shift EHS AKL SALES" at bounding box center [425, 470] width 208 height 33
select select "1327"
click at [322, 453] on select "Select Shift EHS AKL SALES" at bounding box center [425, 470] width 208 height 33
click at [639, 478] on select "Select Job 1 Carlton Events 1 Carlton Hamilton 1 Carlton Wellington 1 EHS WAREH…" at bounding box center [651, 470] width 208 height 33
select select "10290"
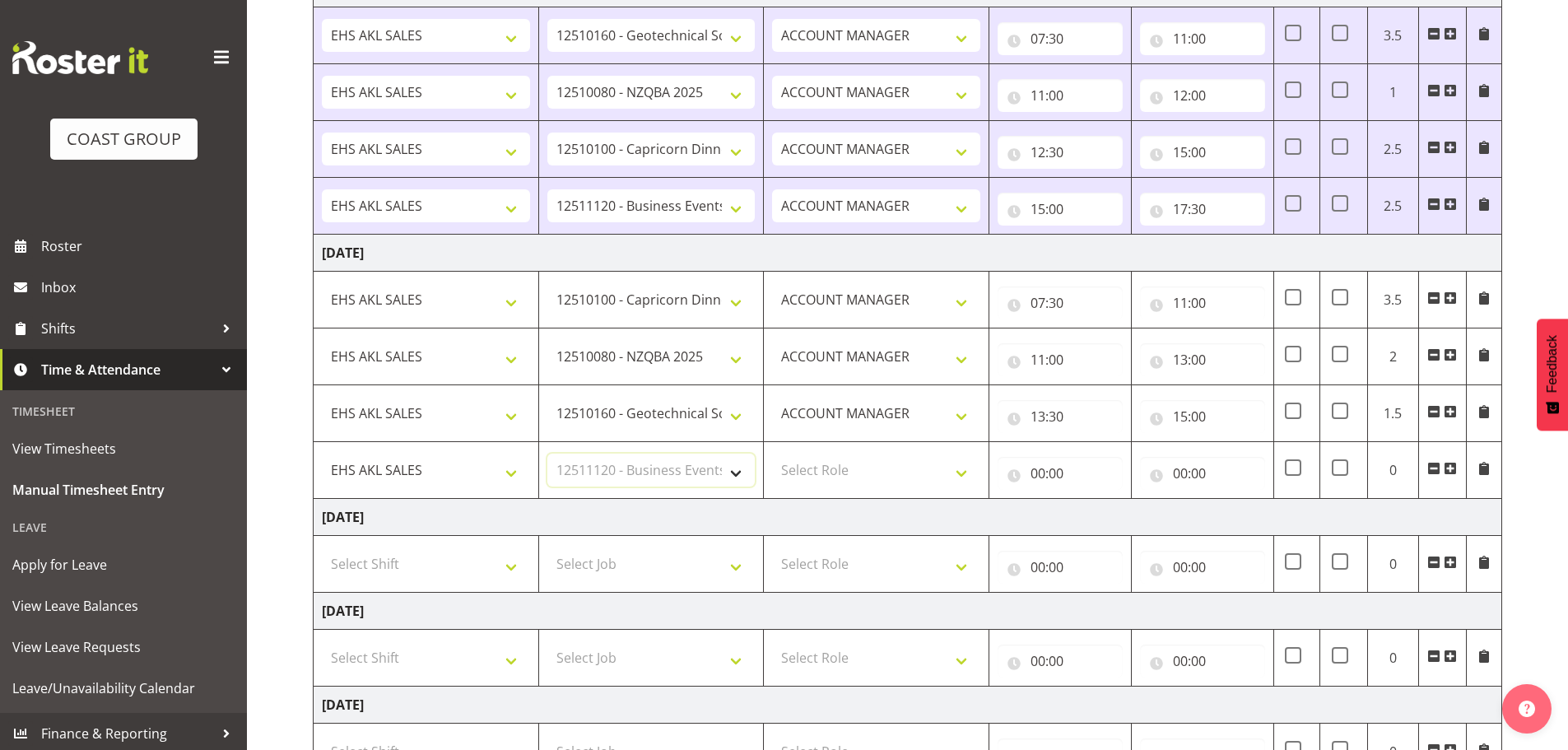
click at [547, 453] on select "Select Job 1 Carlton Events 1 Carlton Hamilton 1 Carlton Wellington 1 EHS WAREH…" at bounding box center [651, 470] width 208 height 33
click at [835, 469] on select "Select Role ACCOUNT MANAGER Account Manager" at bounding box center [876, 470] width 208 height 33
select select "197"
click at [772, 453] on select "Select Role ACCOUNT MANAGER Account Manager" at bounding box center [876, 470] width 208 height 33
click at [1043, 470] on input "00:00" at bounding box center [1060, 474] width 125 height 33
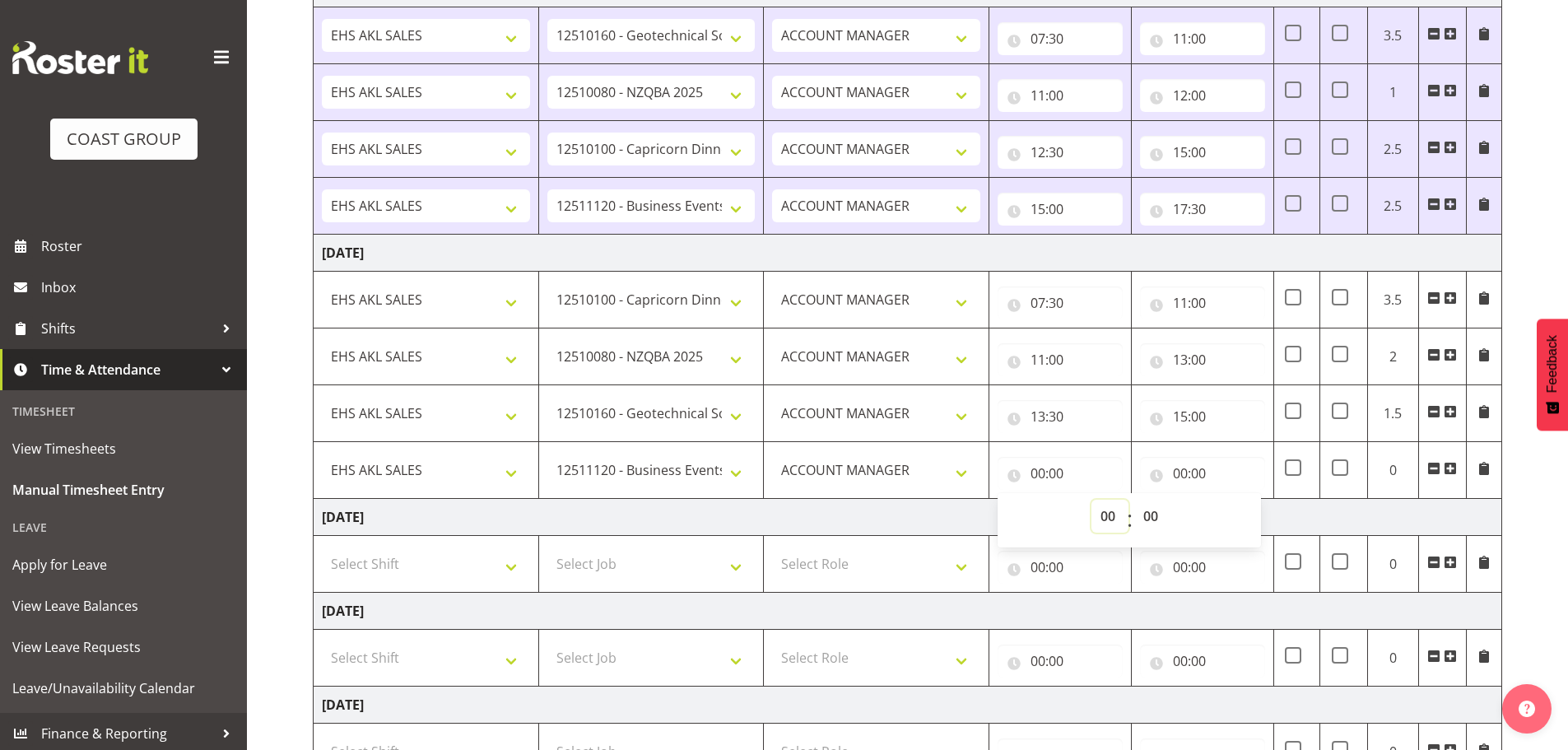
click at [1097, 514] on select "00 01 02 03 04 05 06 07 08 09 10 11 12 13 14 15 16 17 18 19 20 21 22 23" at bounding box center [1110, 516] width 37 height 33
select select "15"
click at [1091, 500] on select "00 01 02 03 04 05 06 07 08 09 10 11 12 13 14 15 16 17 18 19 20 21 22 23" at bounding box center [1110, 516] width 37 height 33
type input "15:00"
click at [1178, 470] on input "00:00" at bounding box center [1202, 474] width 125 height 33
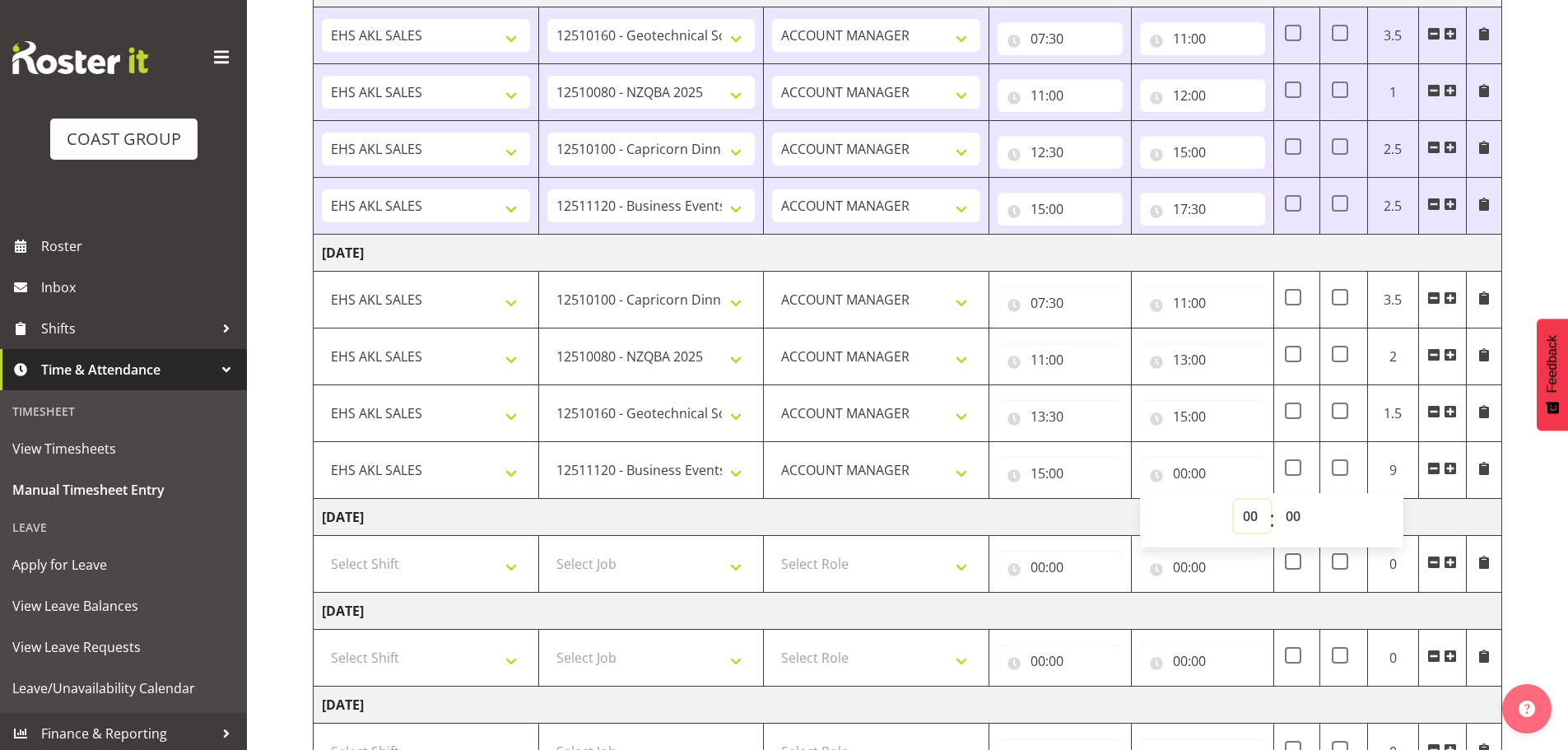
click at [1252, 510] on select "00 01 02 03 04 05 06 07 08 09 10 11 12 13 14 15 16 17 18 19 20 21 22 23" at bounding box center [1252, 516] width 37 height 33
select select "16"
click at [1234, 500] on select "00 01 02 03 04 05 06 07 08 09 10 11 12 13 14 15 16 17 18 19 20 21 22 23" at bounding box center [1252, 516] width 37 height 33
type input "16:00"
click at [1296, 517] on select "00 01 02 03 04 05 06 07 08 09 10 11 12 13 14 15 16 17 18 19 20 21 22 23 24 25 2…" at bounding box center [1295, 516] width 37 height 33
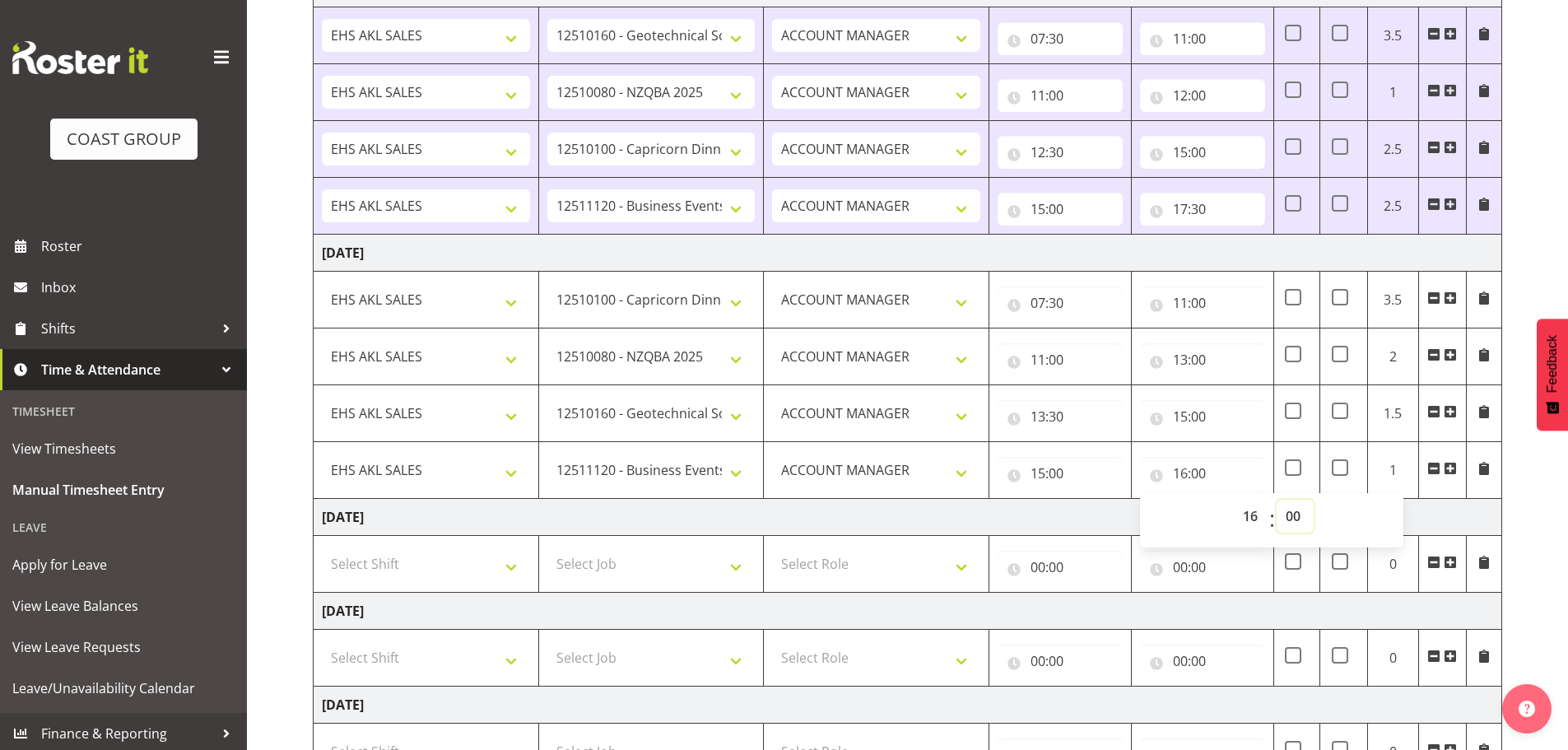
select select "30"
click at [1276, 500] on select "00 01 02 03 04 05 06 07 08 09 10 11 12 13 14 15 16 17 18 19 20 21 22 23 24 25 2…" at bounding box center [1295, 516] width 37 height 33
type input "16:30"
click at [1057, 518] on td "Friday 3rd October 2025" at bounding box center [908, 517] width 1189 height 37
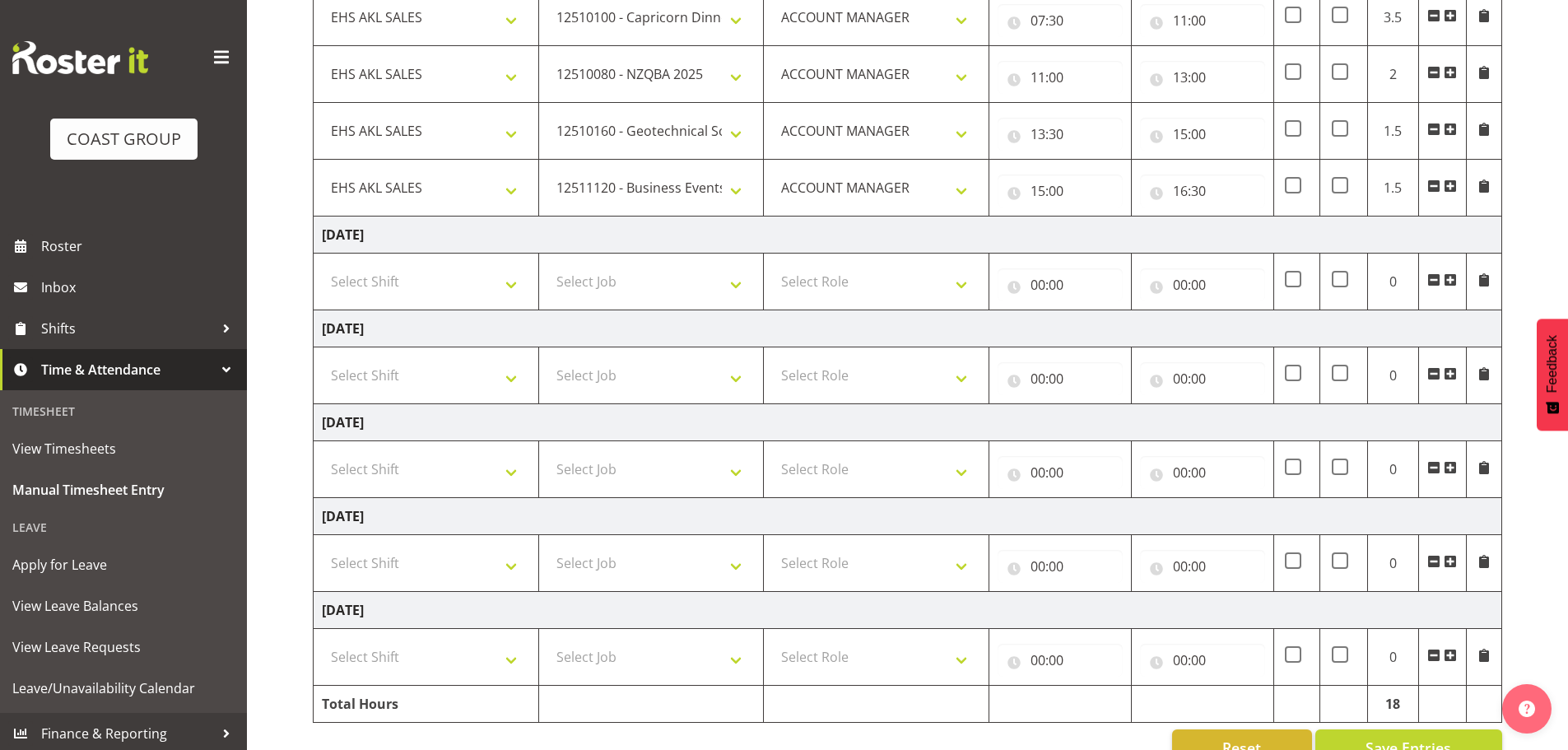
scroll to position [612, 0]
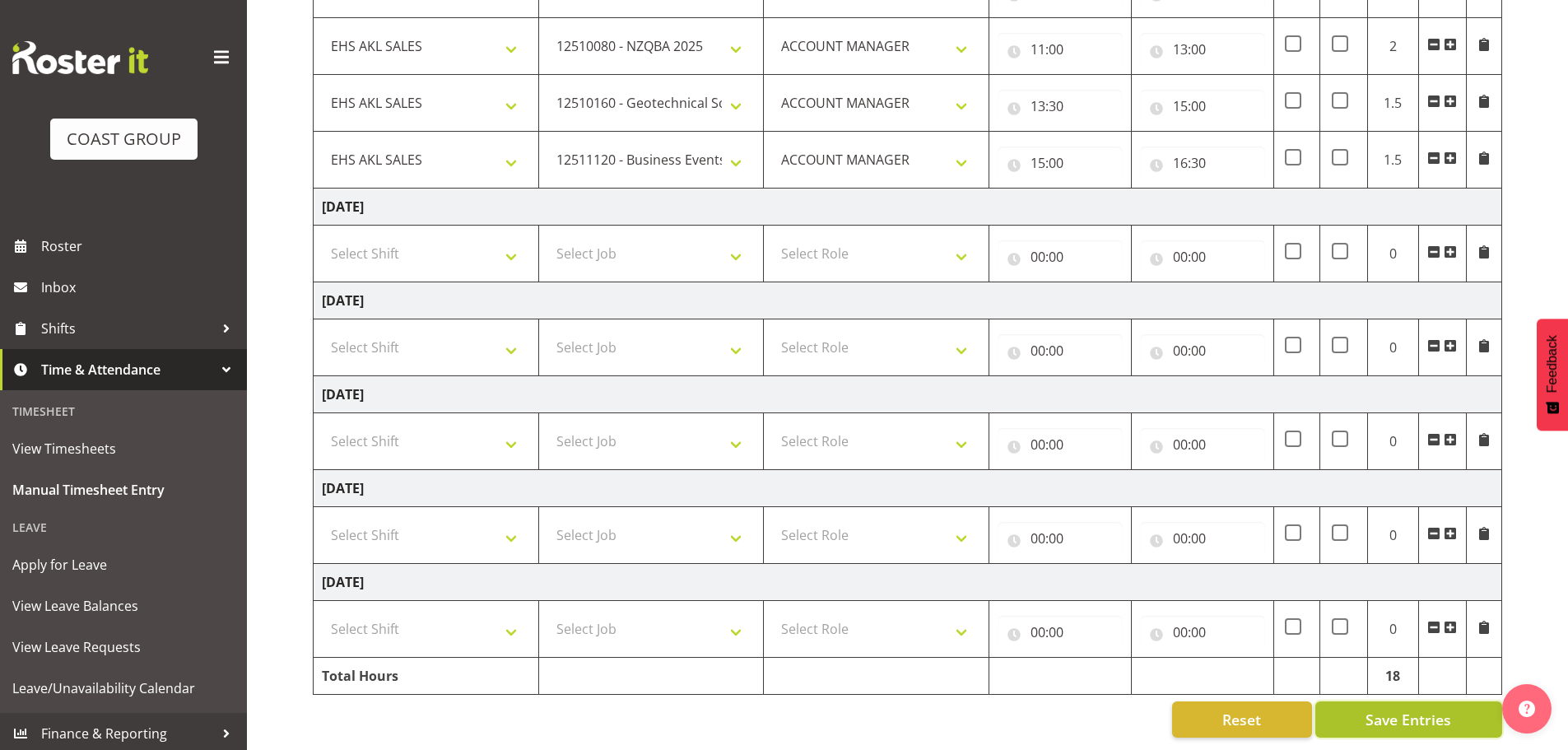
click at [1369, 709] on span "Save Entries" at bounding box center [1408, 720] width 85 height 21
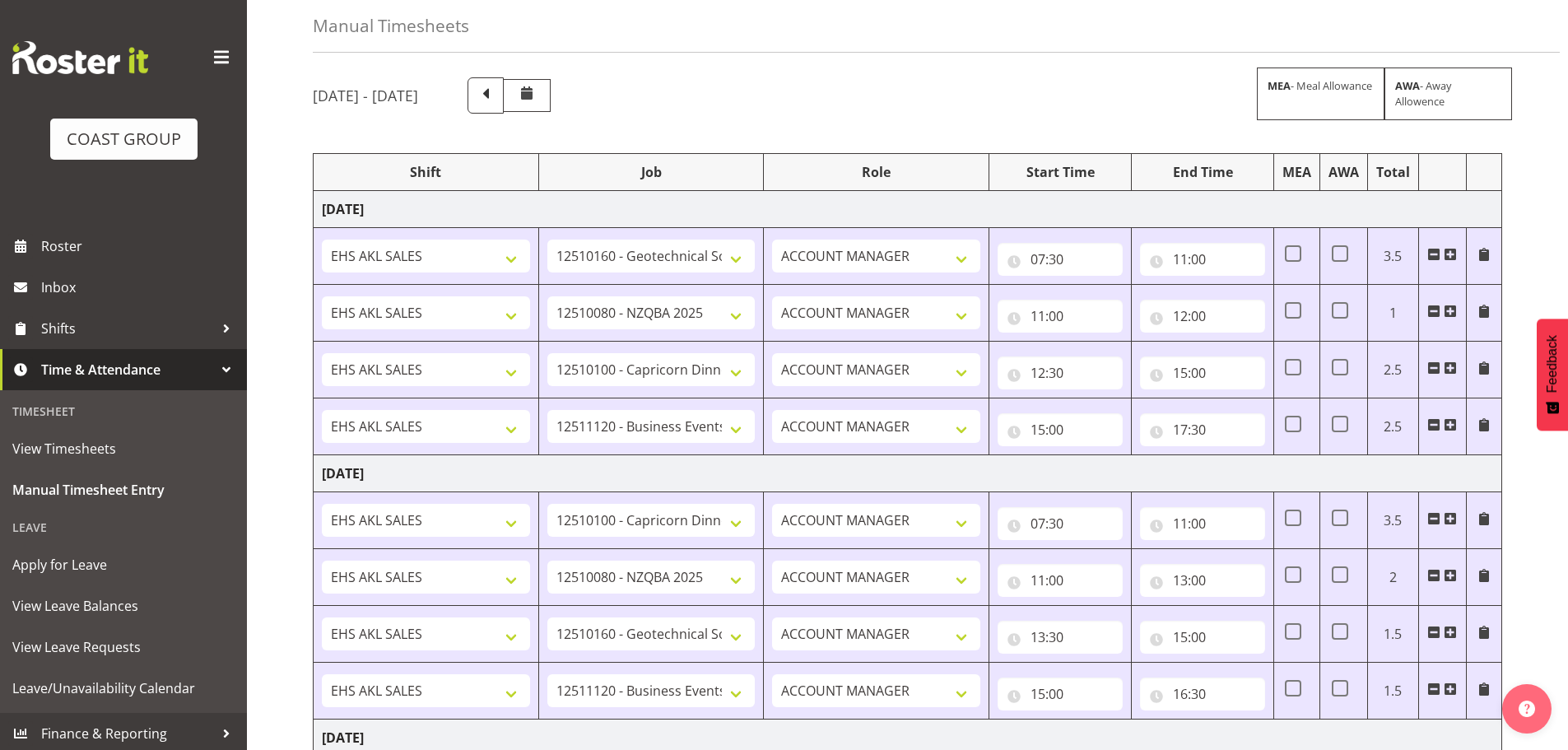
scroll to position [0, 0]
